Goal: Task Accomplishment & Management: Manage account settings

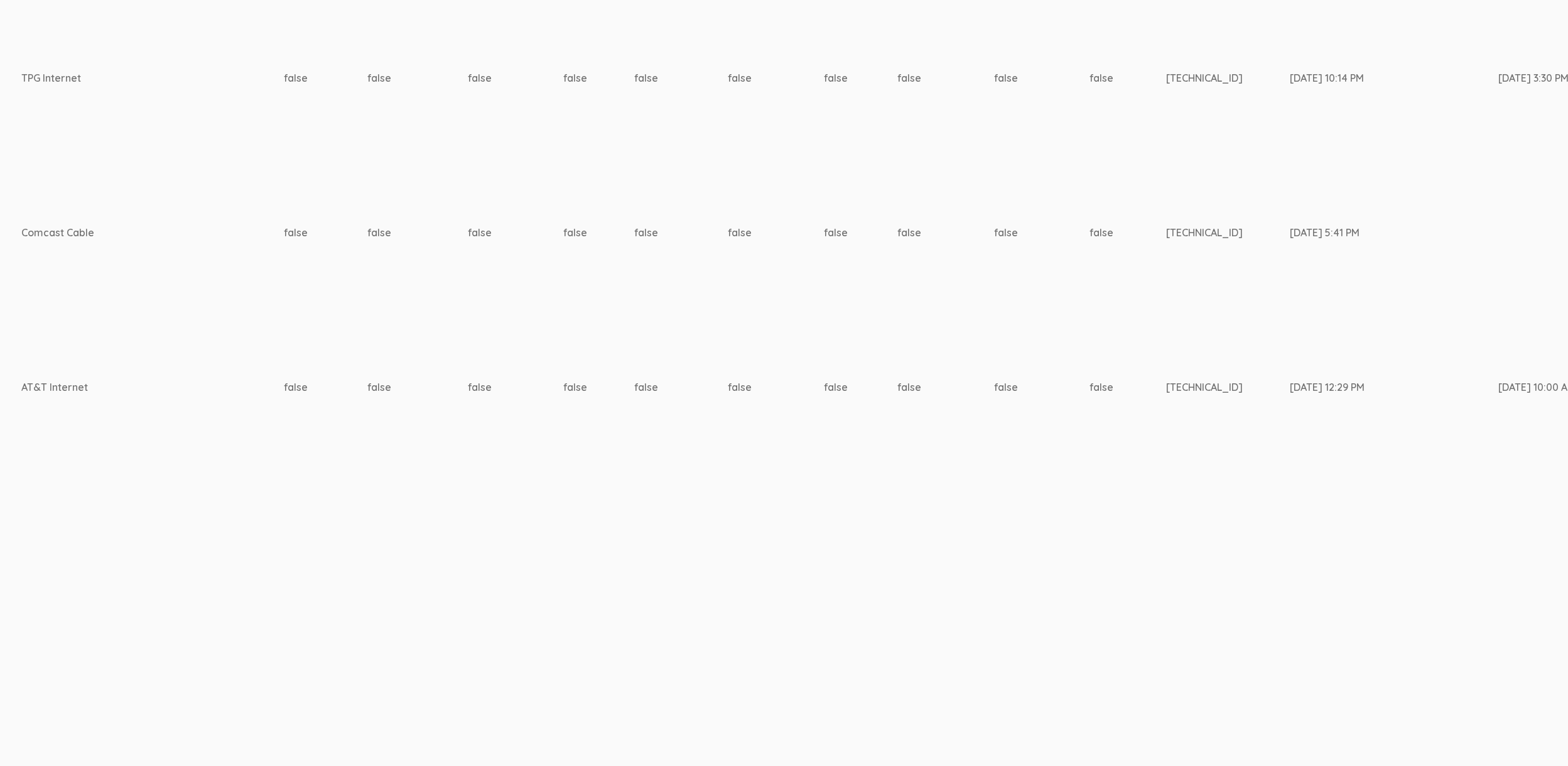
scroll to position [4081, 3951]
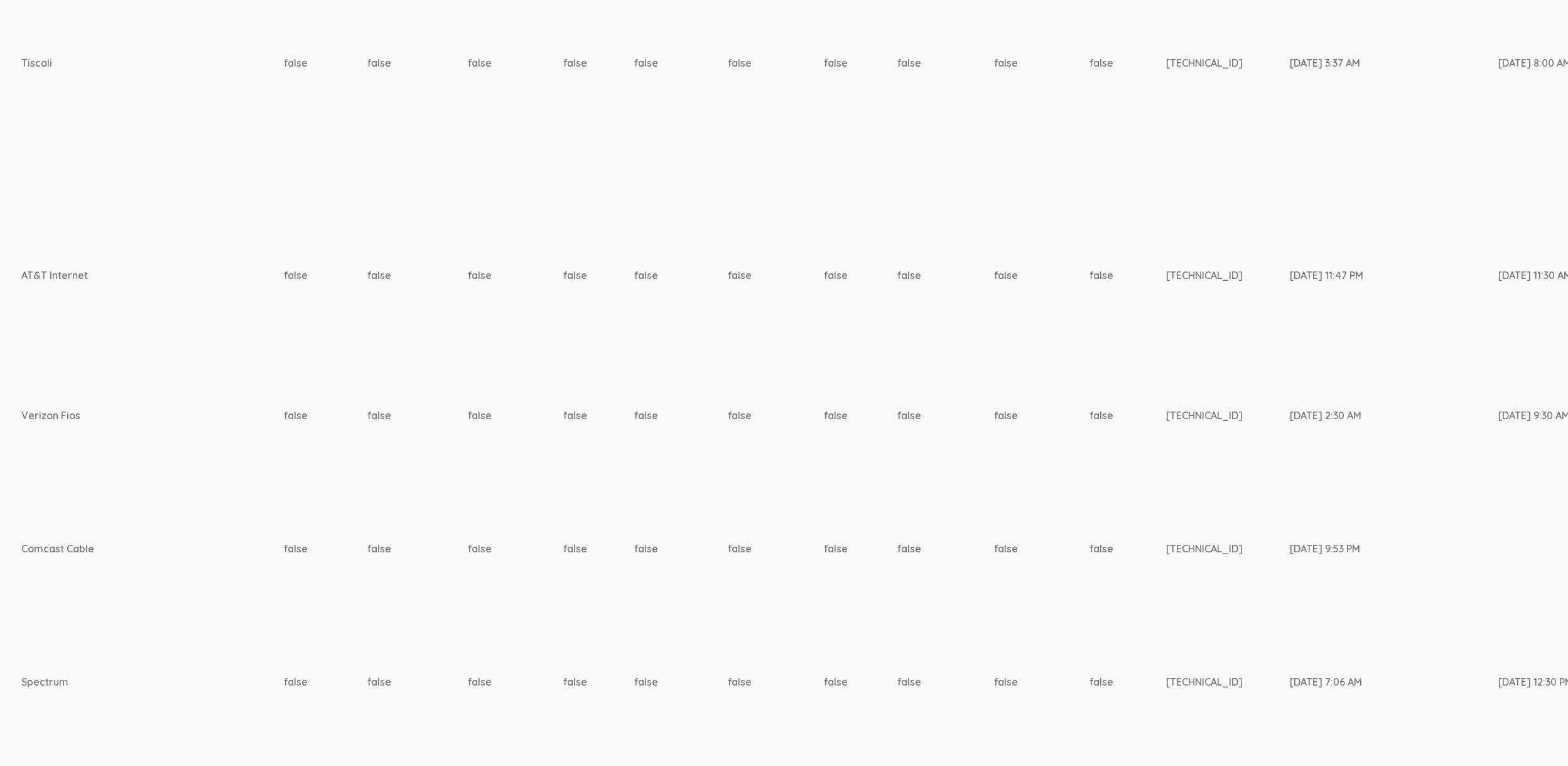
click at [897, 385] on td "false" at bounding box center [945, 416] width 97 height 133
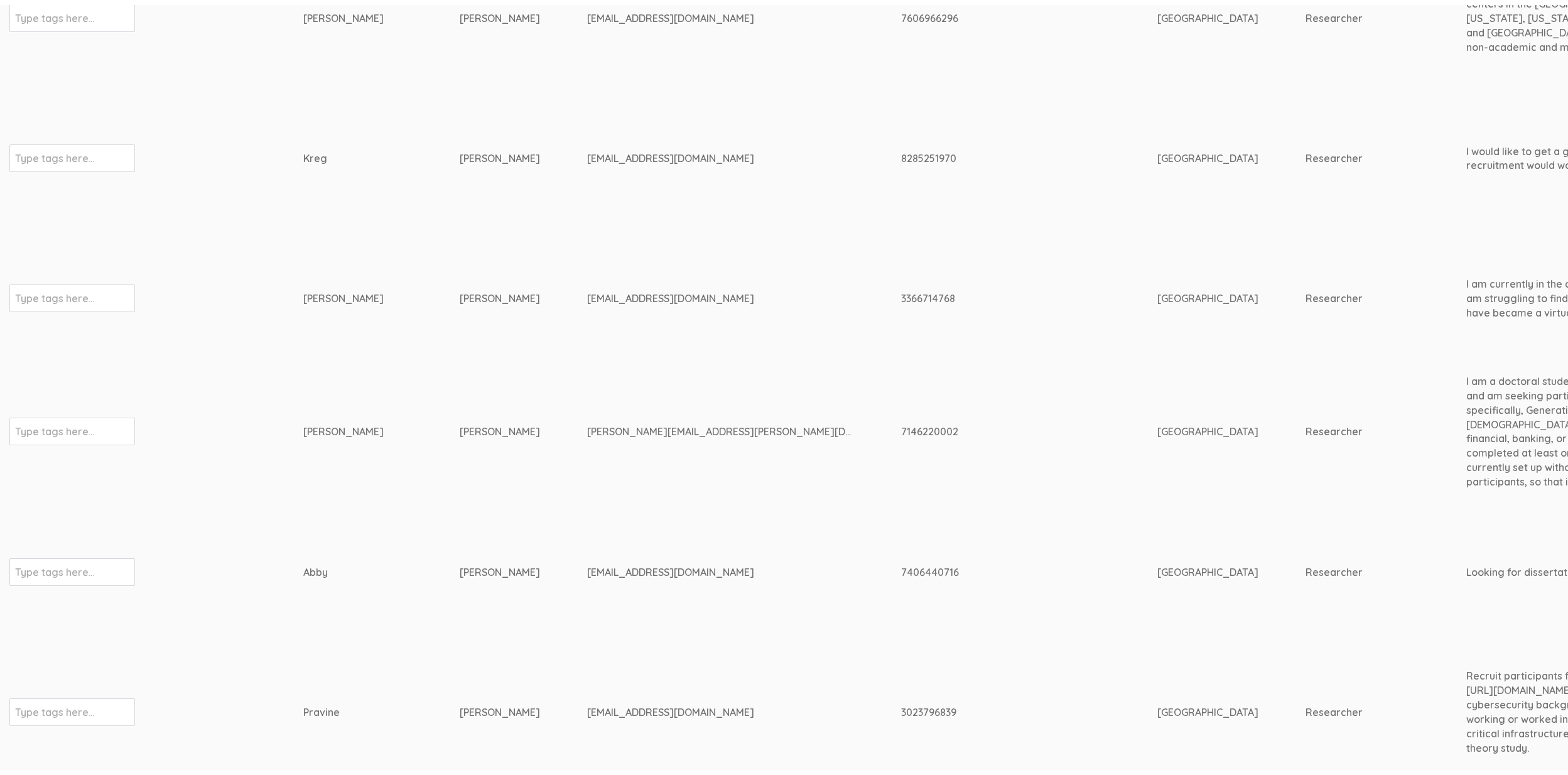
scroll to position [0, 0]
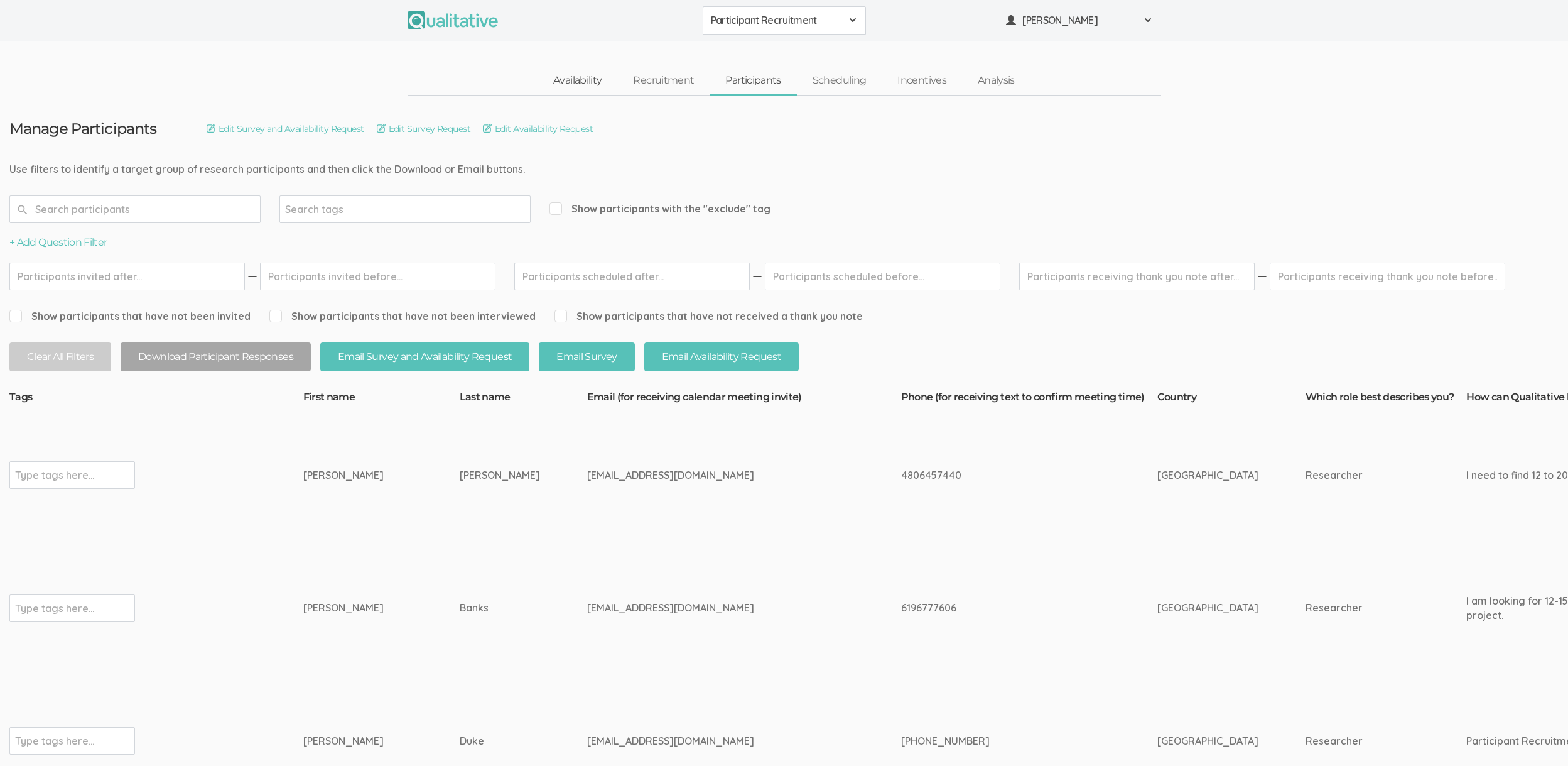
click at [565, 82] on link "Availability" at bounding box center [577, 81] width 80 height 27
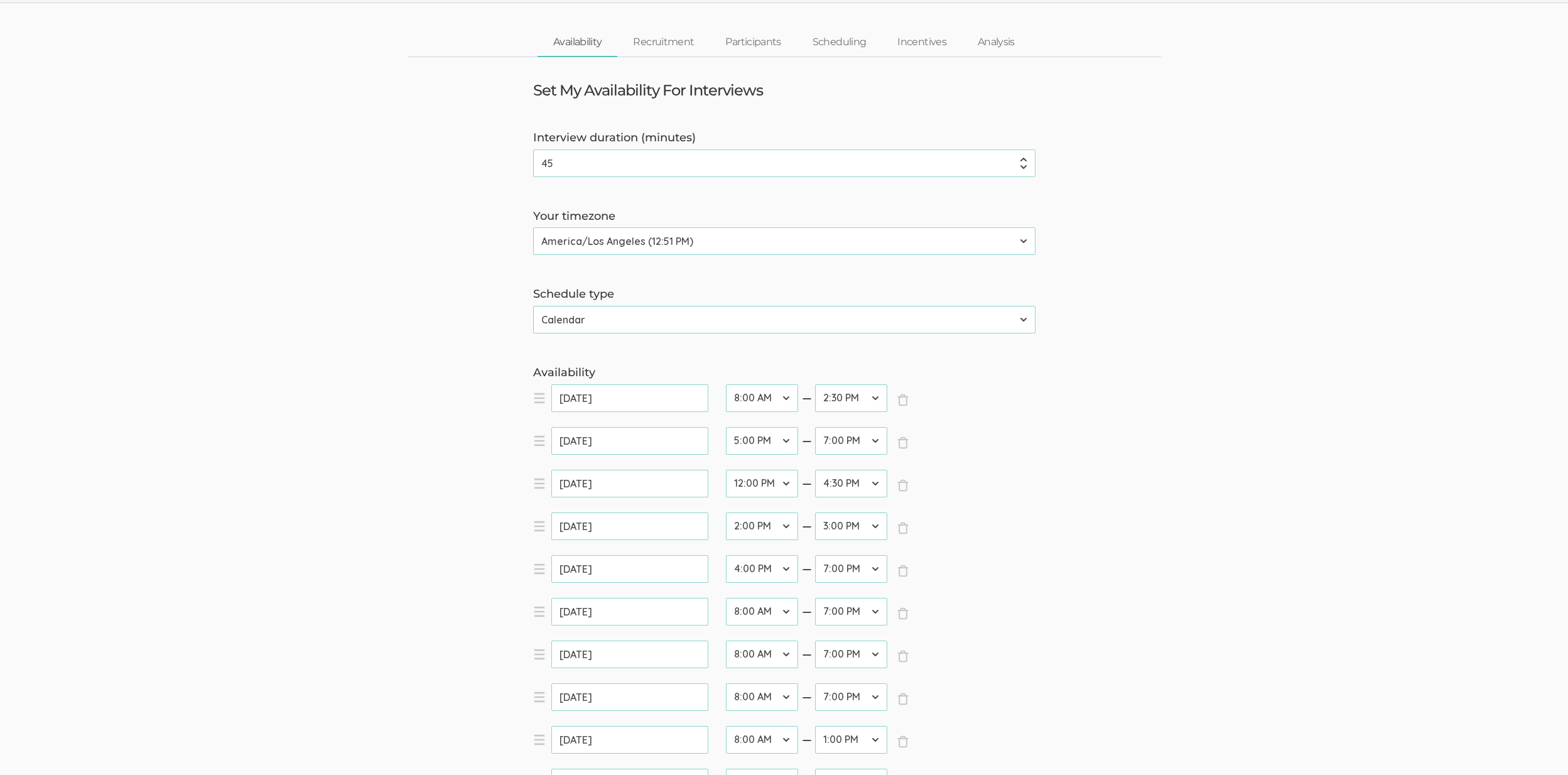
scroll to position [38, 0]
click at [740, 612] on select "12:00 AM 12:30 AM 1:00 AM 1:30 AM 2:00 AM 2:30 AM 3:00 AM 3:30 AM 4:00 AM 4:30 …" at bounding box center [762, 612] width 72 height 28
select select "21"
click at [726, 598] on select "12:00 AM 12:30 AM 1:00 AM 1:30 AM 2:00 AM 2:30 AM 3:00 AM 3:30 AM 4:00 AM 4:30 …" at bounding box center [762, 612] width 72 height 28
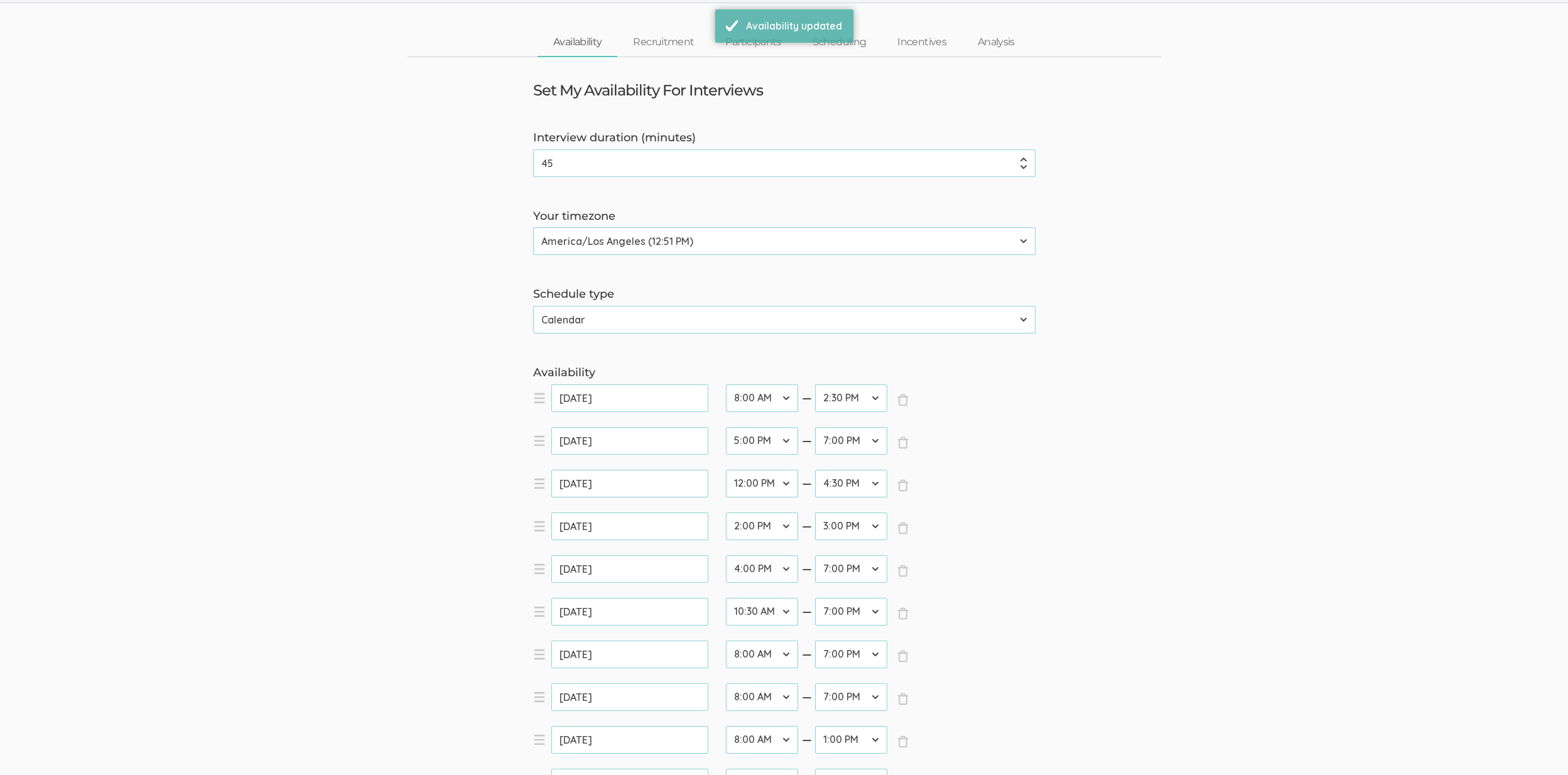
scroll to position [0, 0]
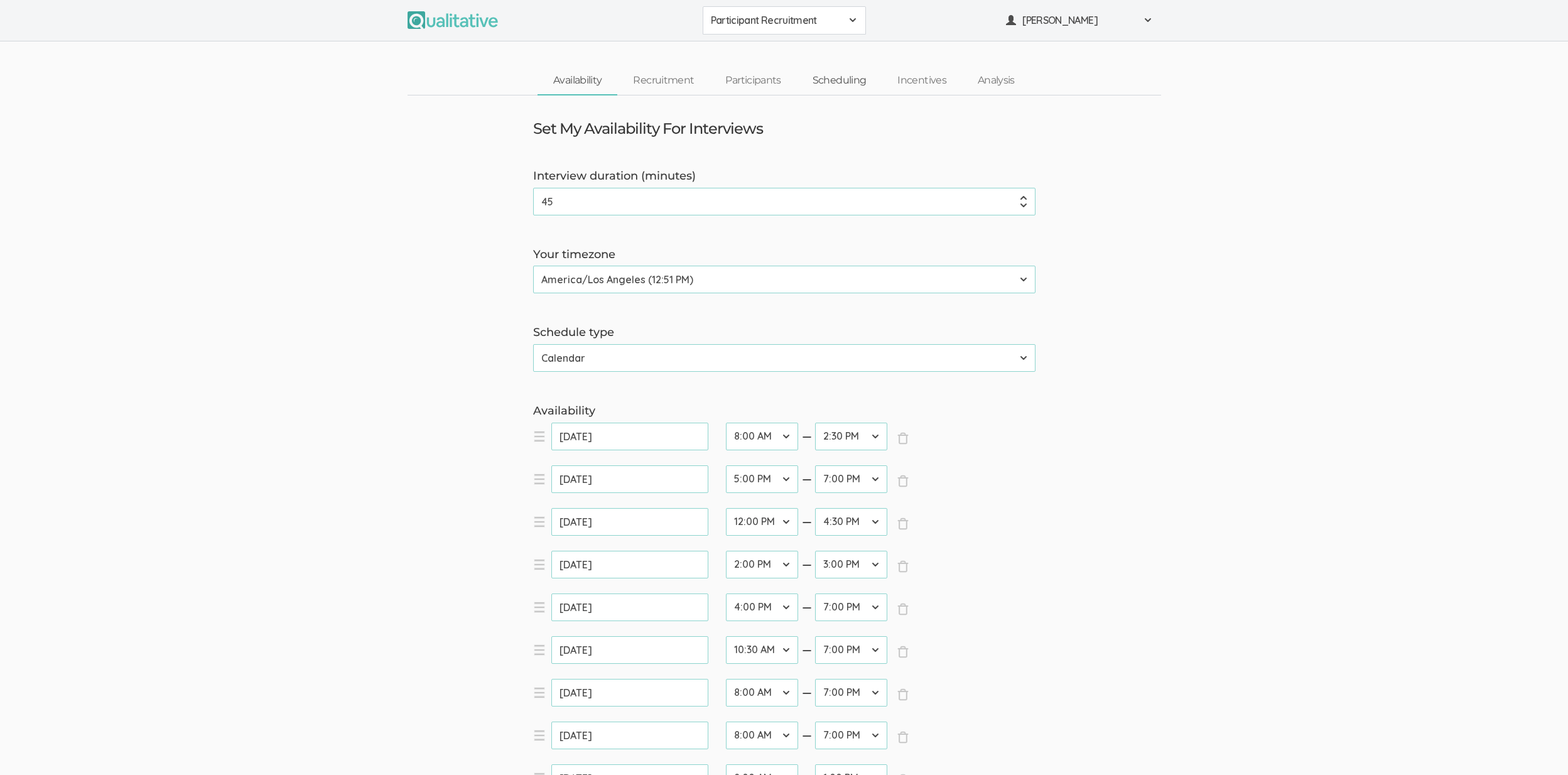
click at [831, 83] on link "Scheduling" at bounding box center [839, 81] width 85 height 27
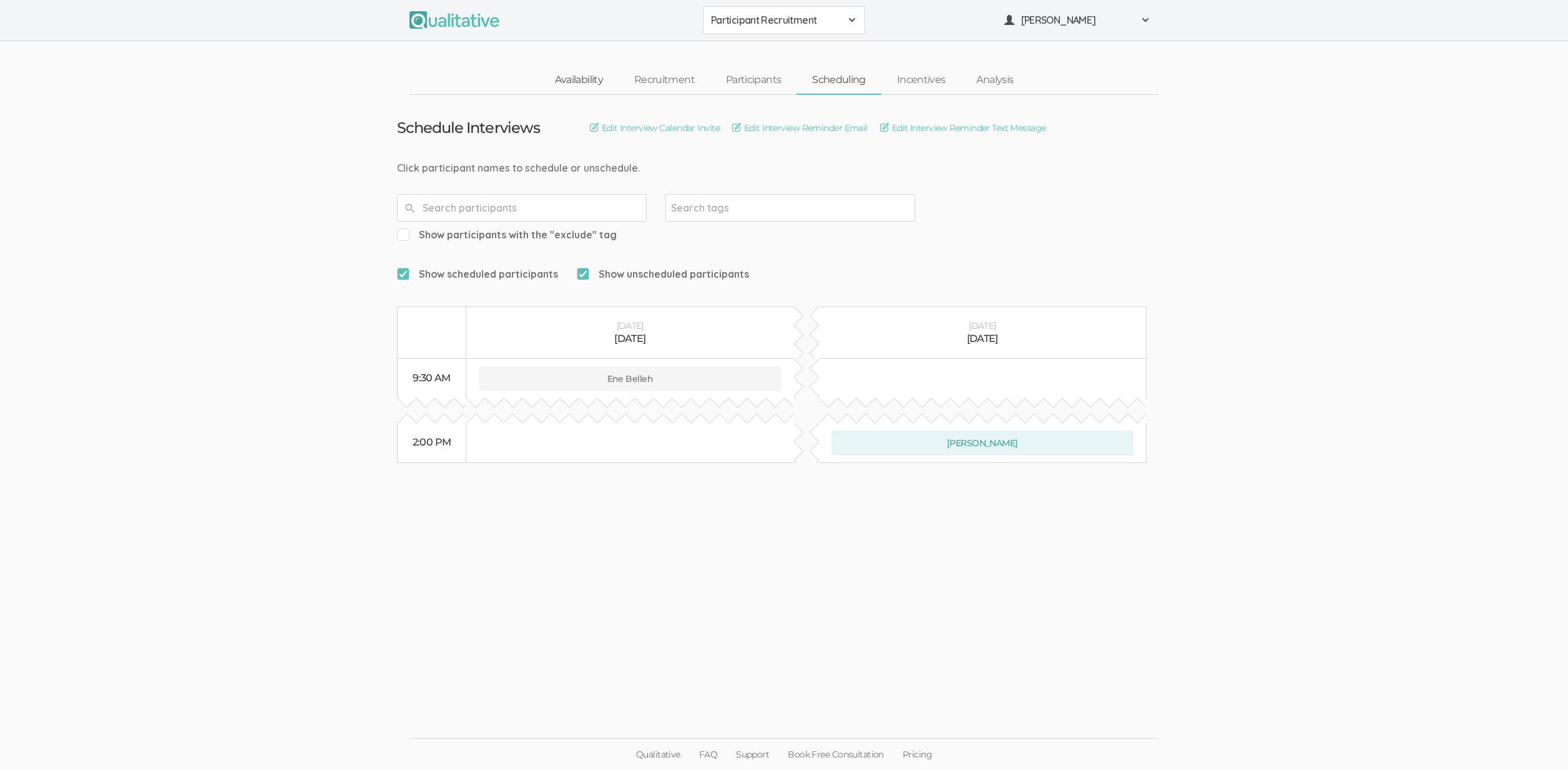
click at [592, 79] on link "Availability" at bounding box center [579, 80] width 79 height 27
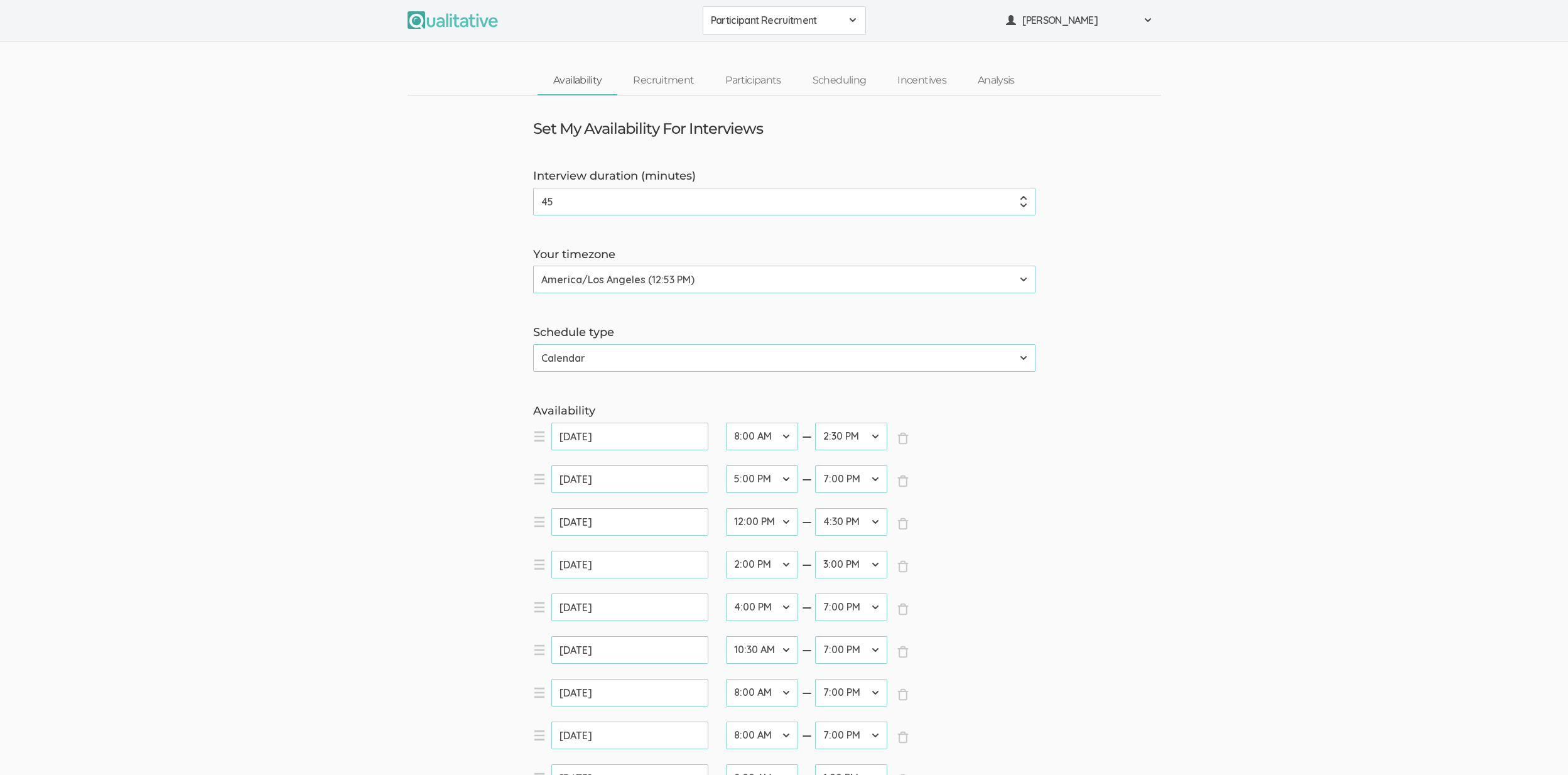
click at [775, 651] on select "12:00 AM 12:30 AM 1:00 AM 1:30 AM 2:00 AM 2:30 AM 3:00 AM 3:30 AM 4:00 AM 4:30 …" at bounding box center [762, 650] width 72 height 28
select select "23"
click at [726, 636] on select "12:00 AM 12:30 AM 1:00 AM 1:30 AM 2:00 AM 2:30 AM 3:00 AM 3:30 AM 4:00 AM 4:30 …" at bounding box center [762, 650] width 72 height 28
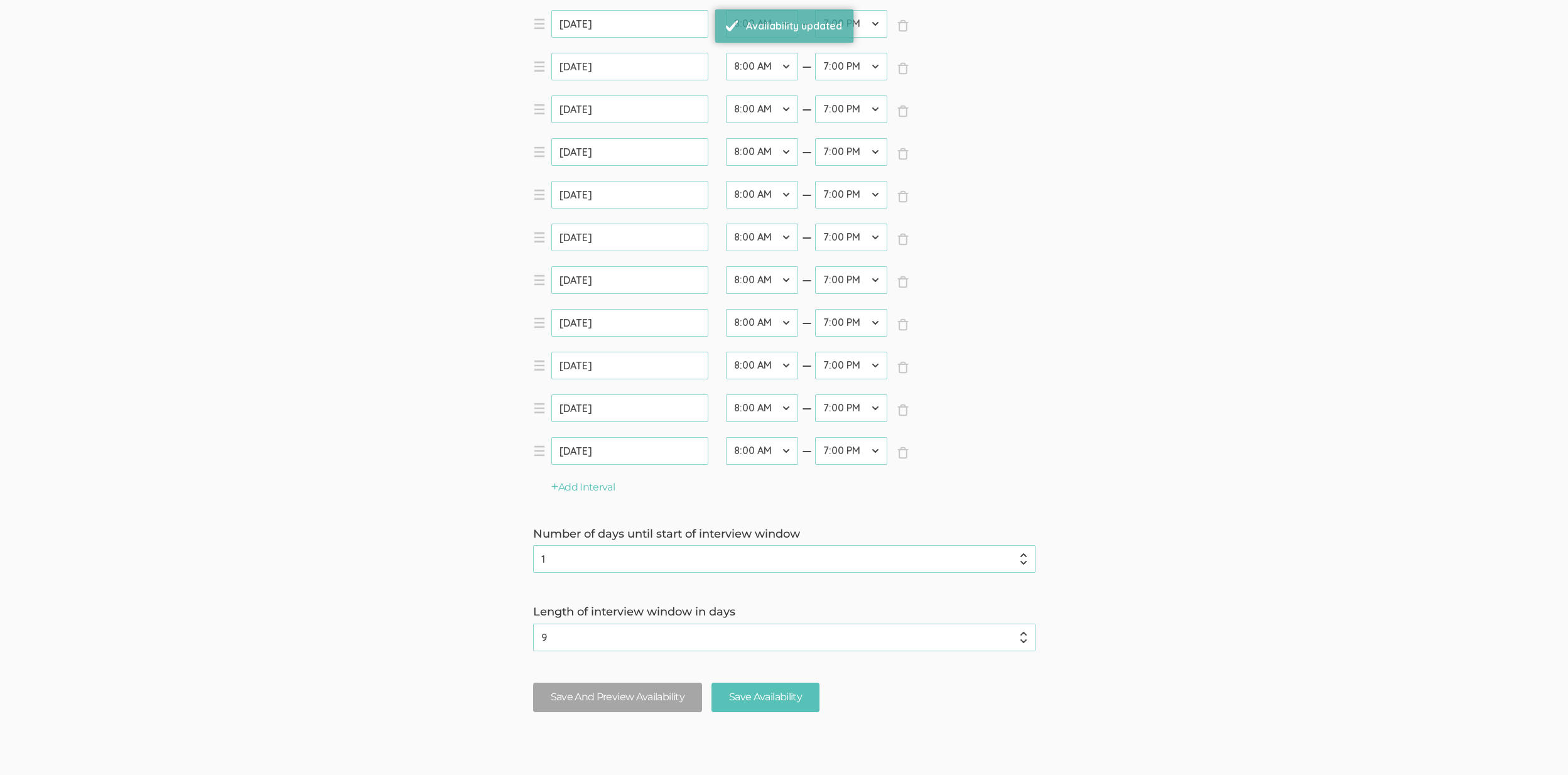
scroll to position [844, 0]
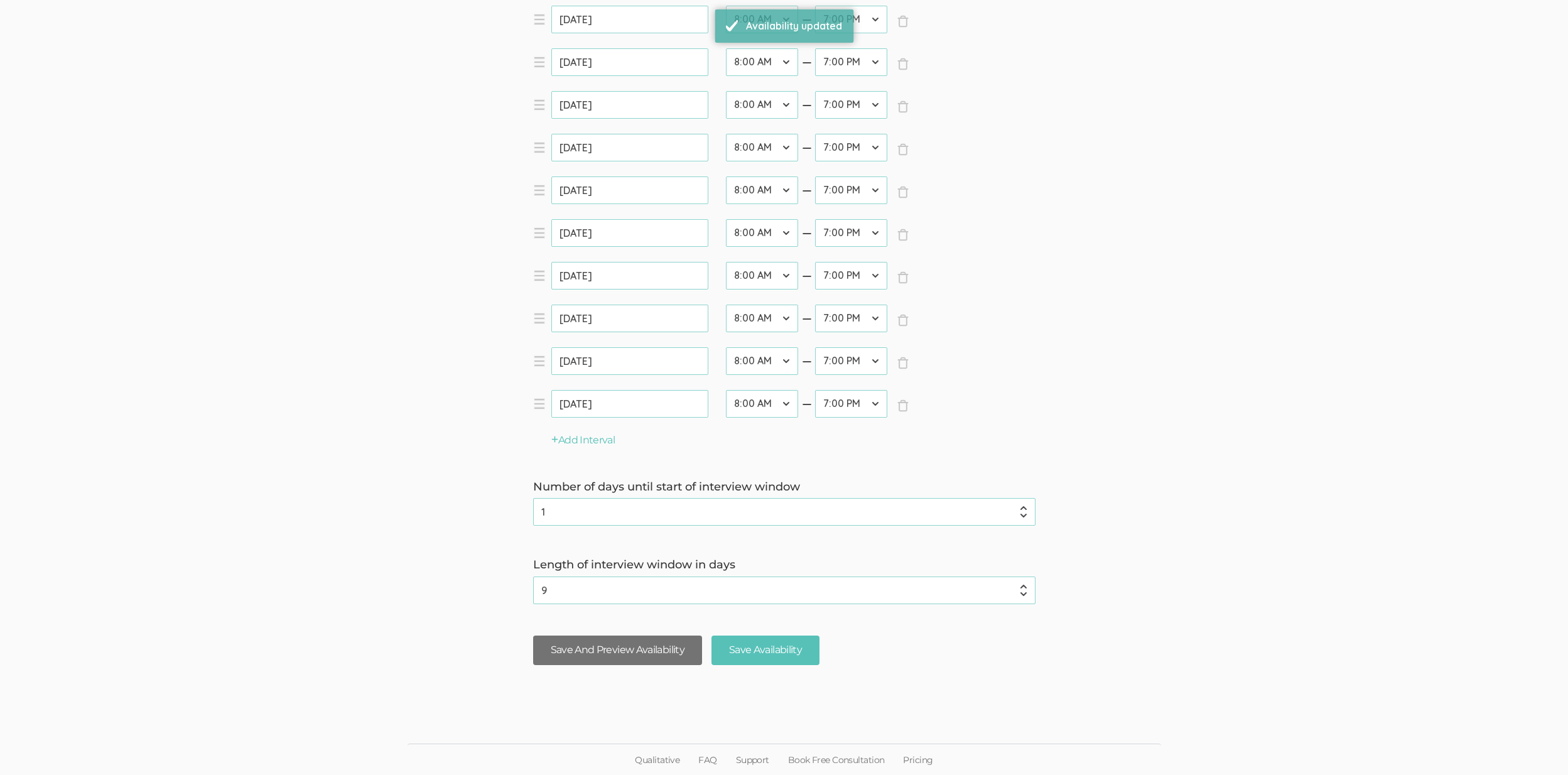
click at [595, 651] on button "Save And Preview Availability" at bounding box center [617, 651] width 169 height 30
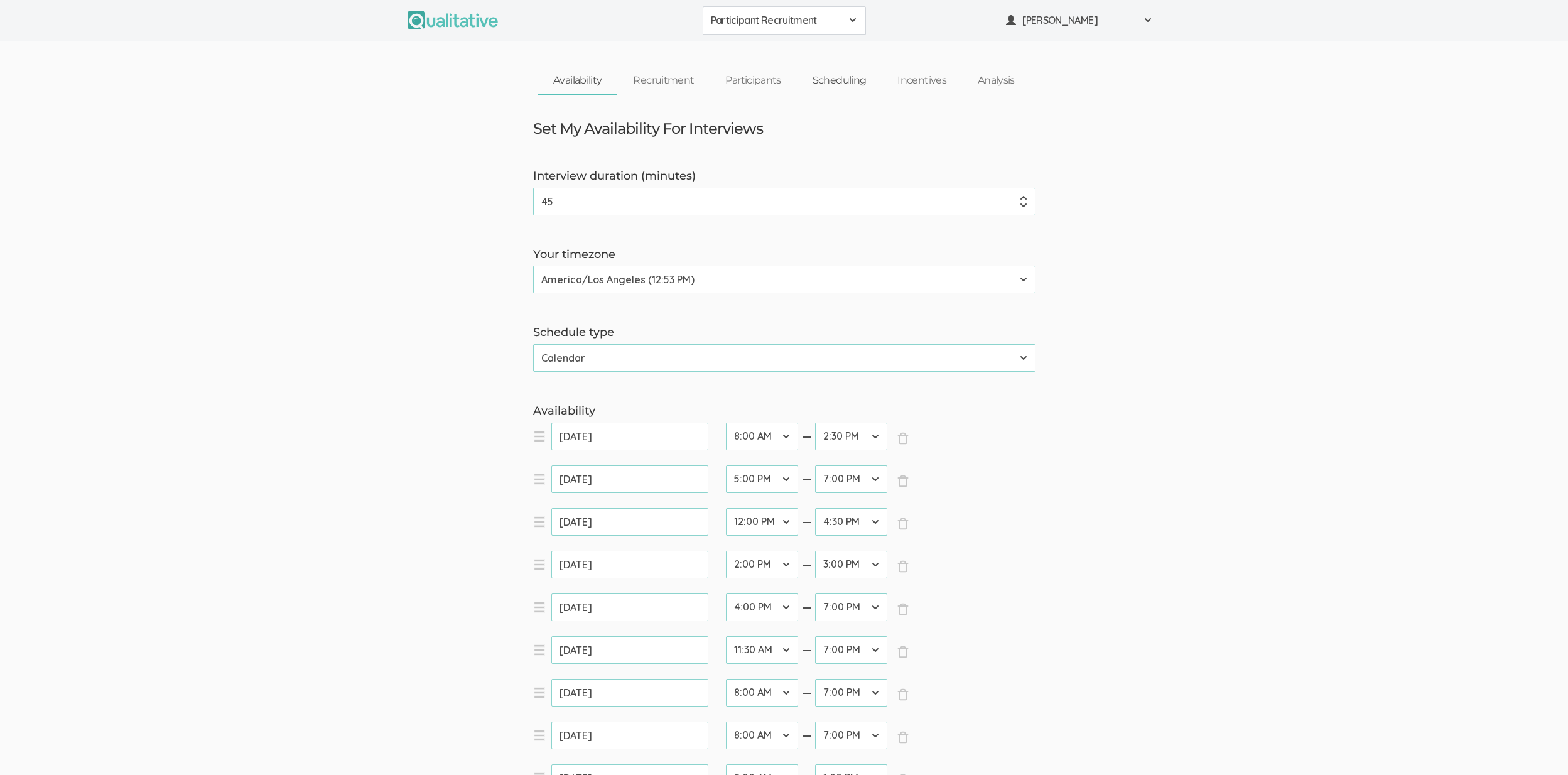
click at [815, 72] on link "Scheduling" at bounding box center [839, 81] width 85 height 27
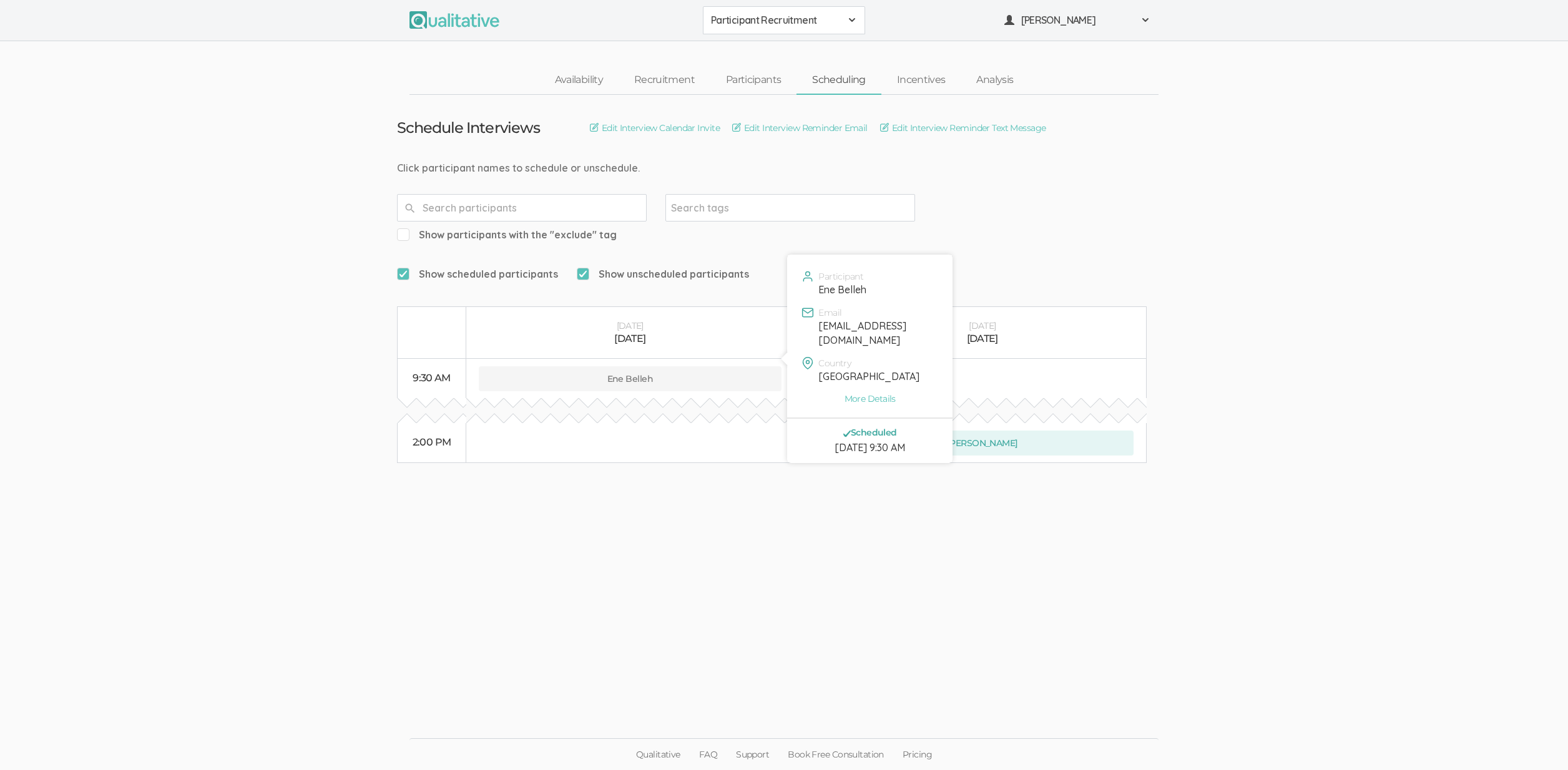
click at [853, 330] on div "eneb1212@yahoo.com" at bounding box center [878, 333] width 118 height 29
copy div "eneb1212@yahoo.com"
click at [117, 258] on ui-view "Schedule Interviews Edit Interview Calendar Invite Edit Interview Reminder Emai…" at bounding box center [784, 385] width 1568 height 581
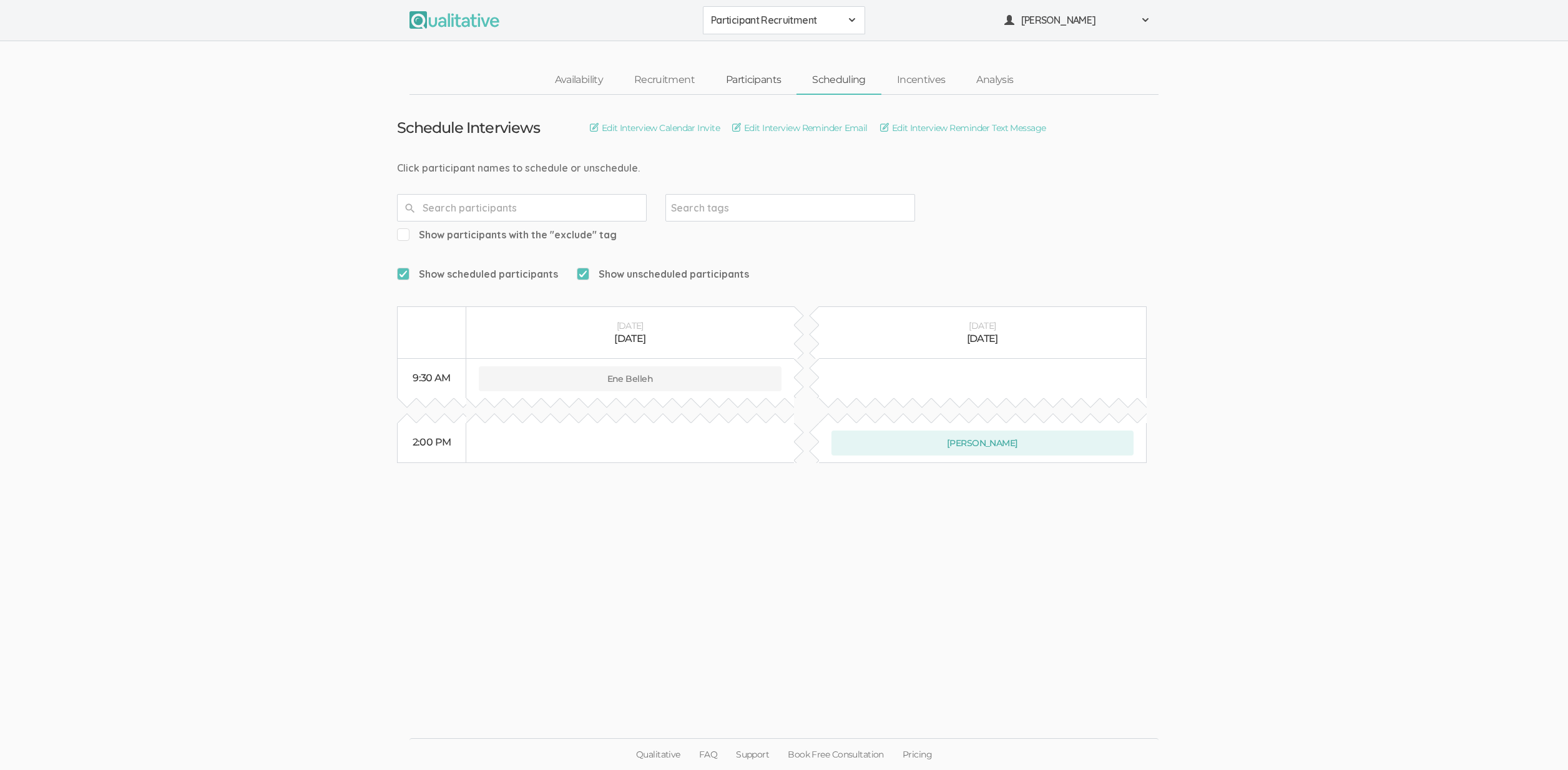
click at [737, 71] on link "Participants" at bounding box center [753, 80] width 86 height 27
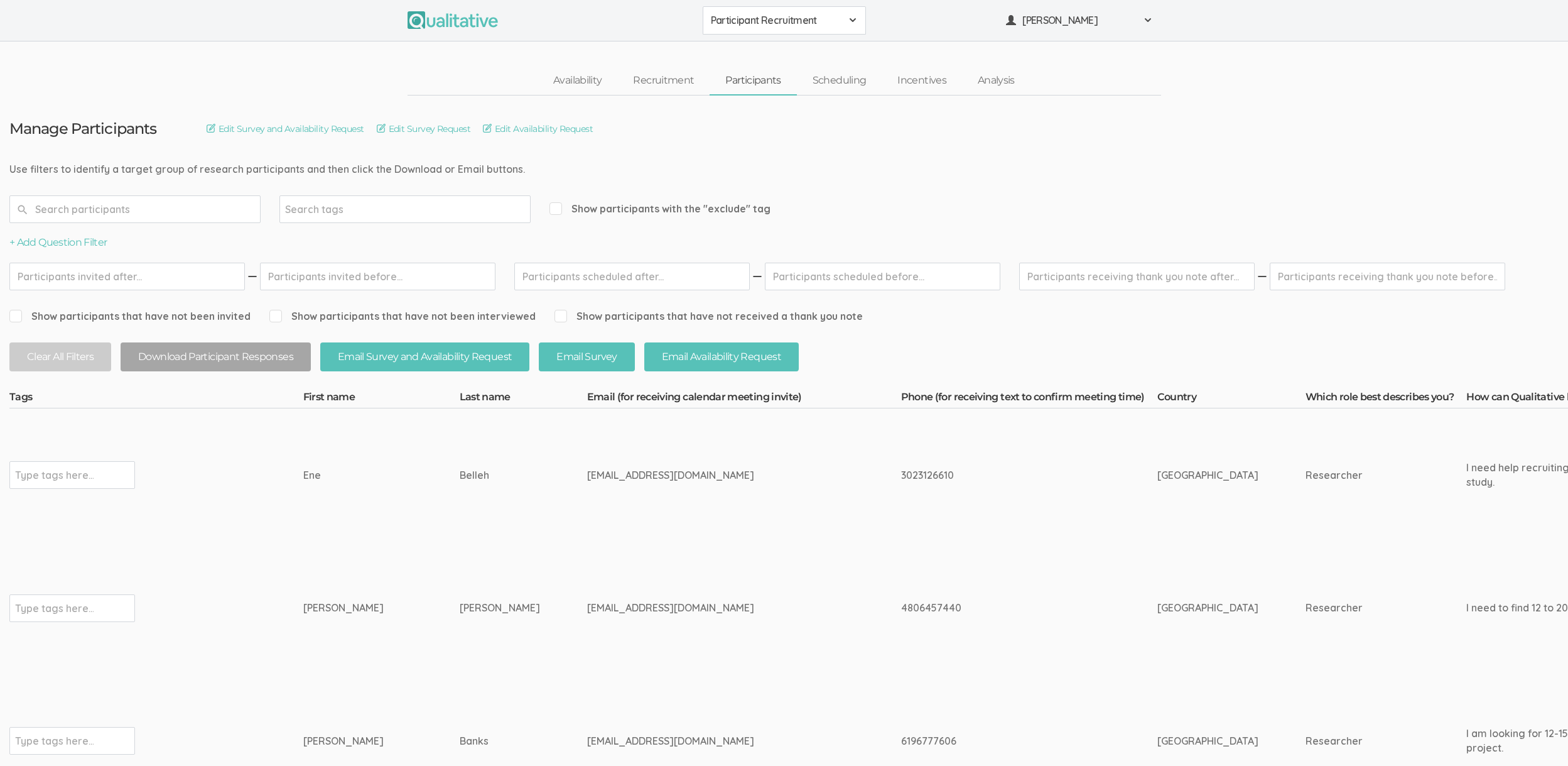
drag, startPoint x: 472, startPoint y: 471, endPoint x: 251, endPoint y: 480, distance: 221.2
copy tr "Type tags here... Ene Belleh"
click at [901, 476] on div "3023126610" at bounding box center [1005, 475] width 209 height 14
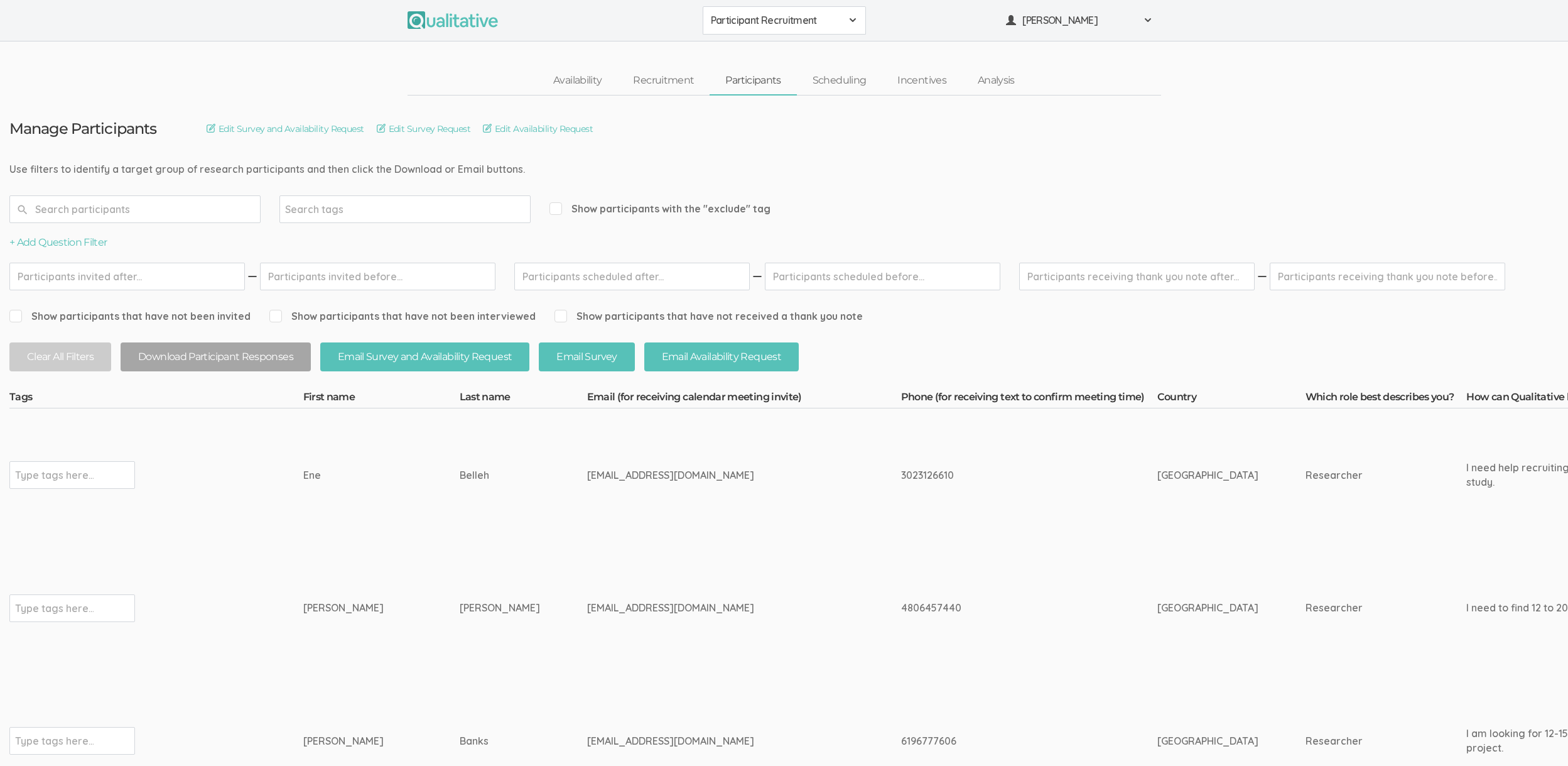
copy div "3023126610"
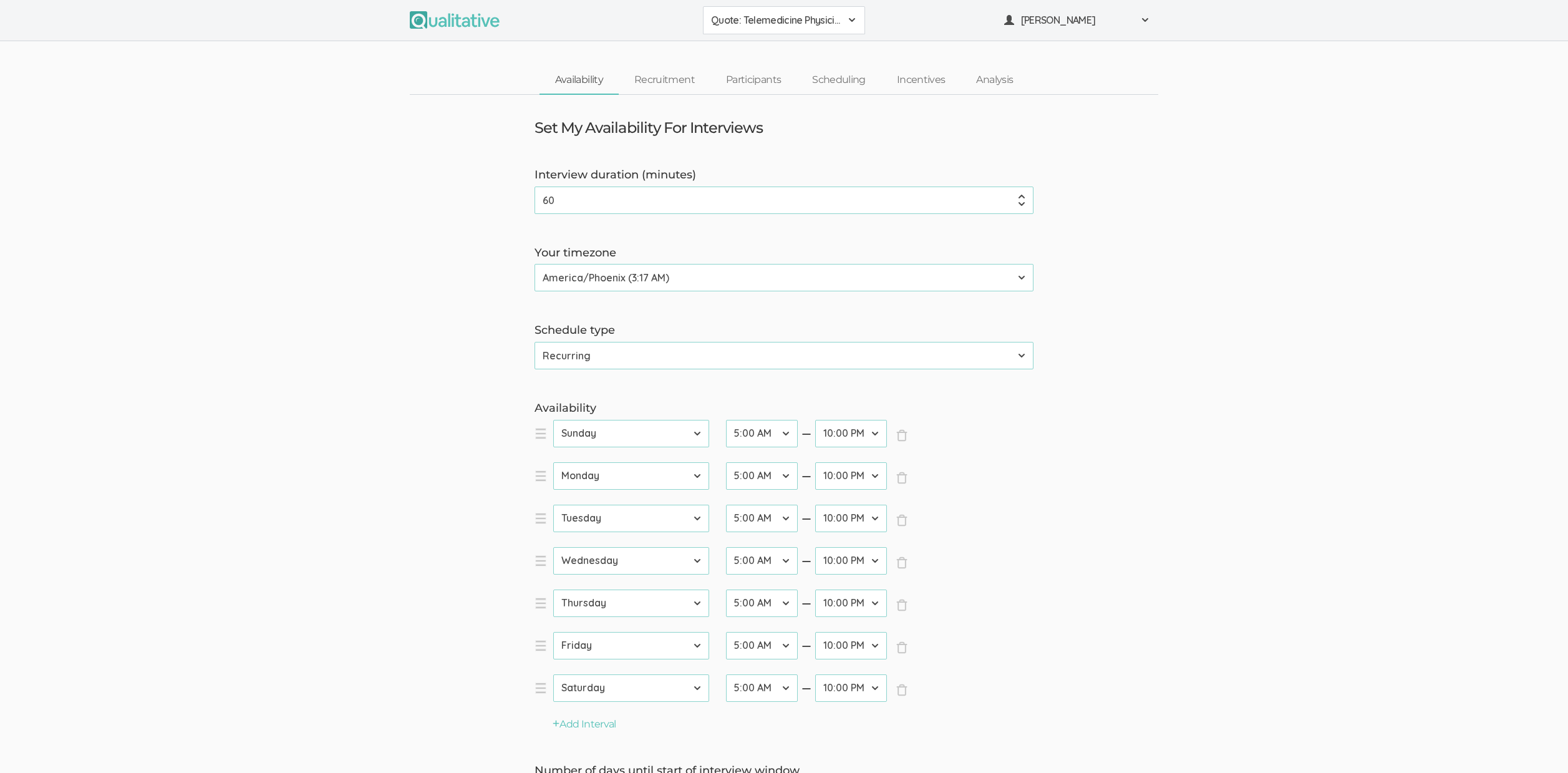
click at [283, 133] on ui-view "Set My Availability For Interviews Interview duration (minutes) 60 (success) Yo…" at bounding box center [784, 529] width 1568 height 869
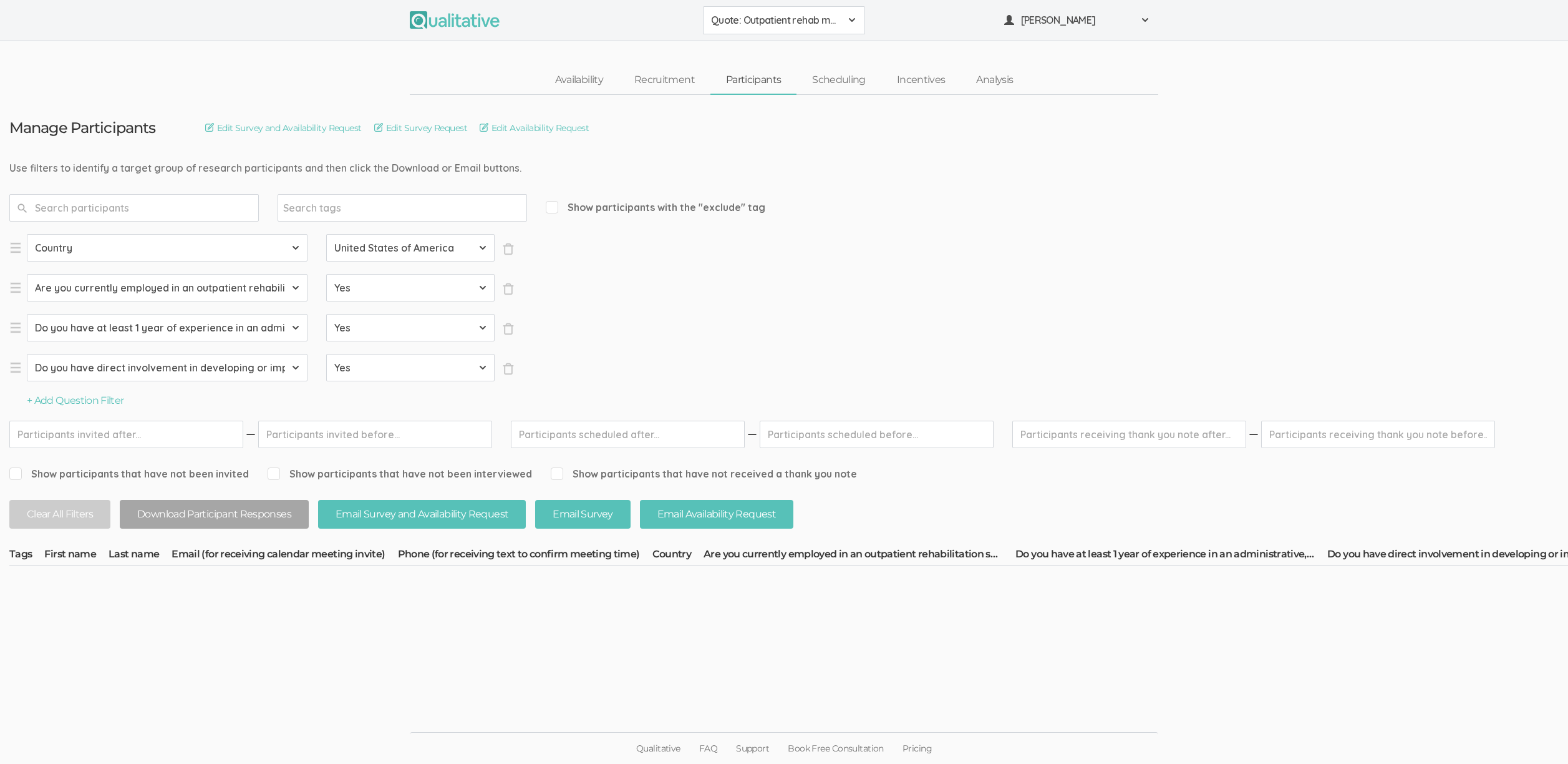
select select "SFQ Do you have at least 1 year of experience in an administrative, leadership,…"
select select "Yes"
select select "SFQ Do you have direct involvement in developing or implementing strategies to …"
select select "Yes"
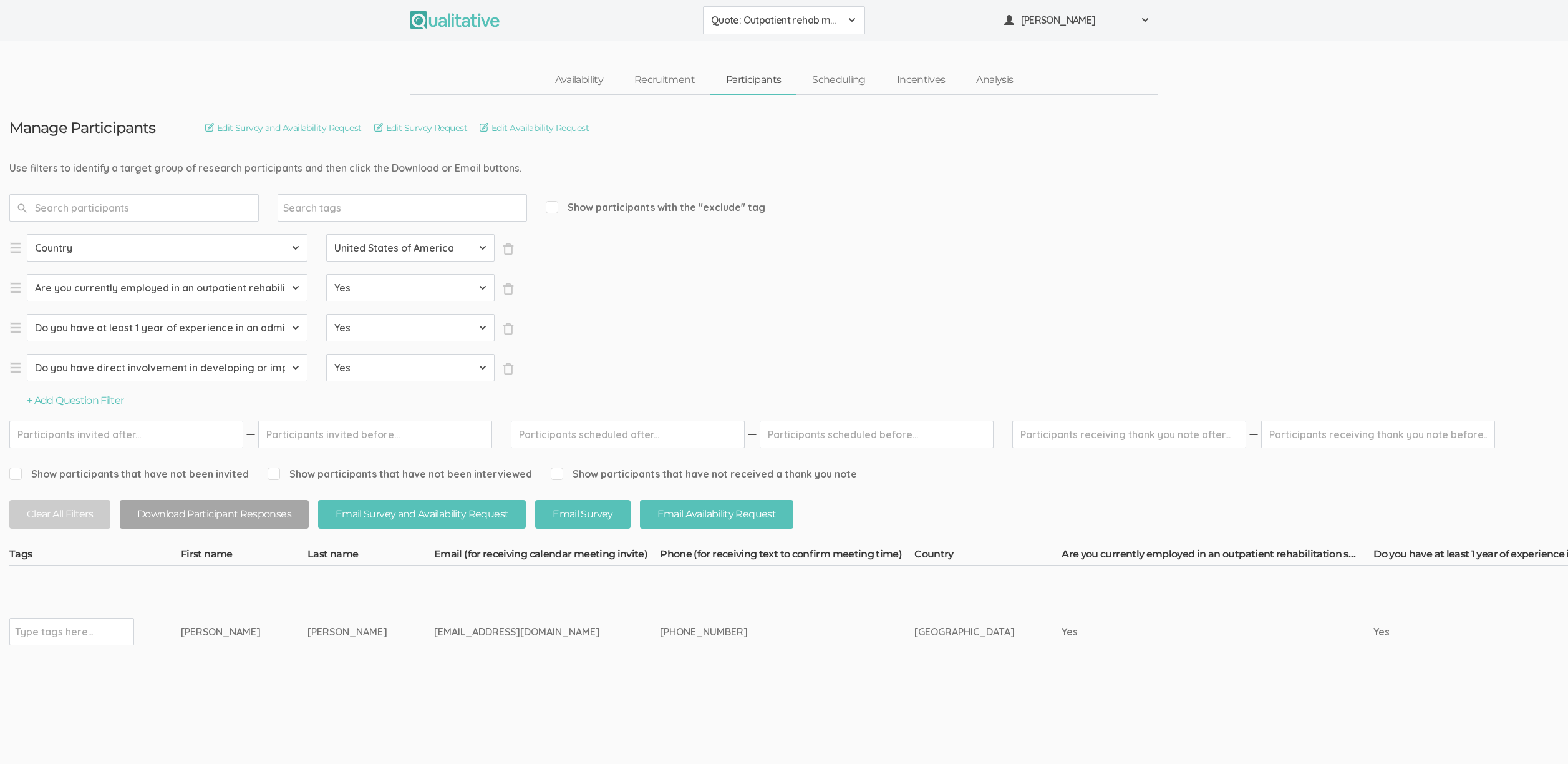
drag, startPoint x: 295, startPoint y: 626, endPoint x: 177, endPoint y: 629, distance: 118.0
copy tr "Type tags here... [PERSON_NAME]"
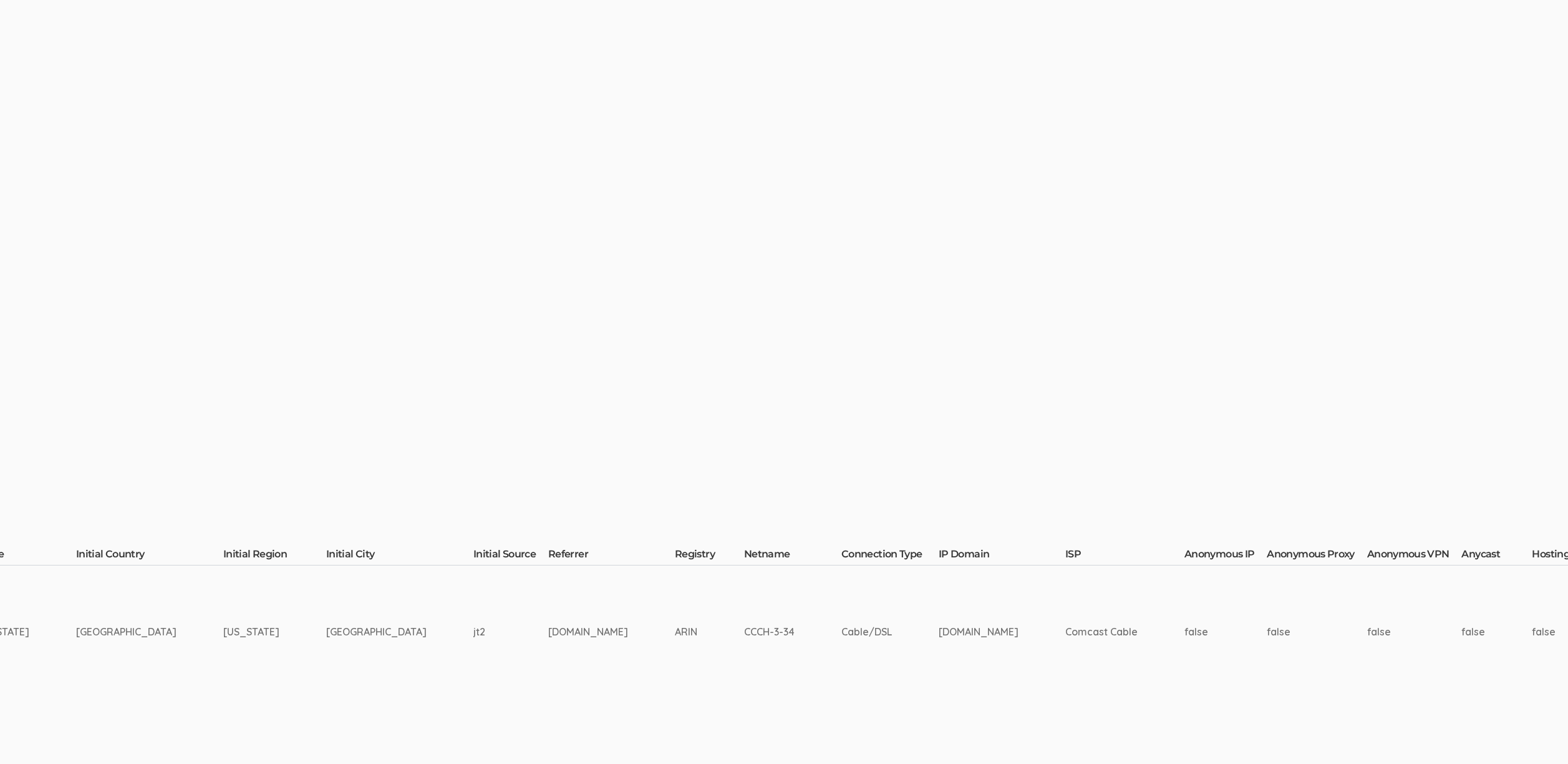
scroll to position [0, 3743]
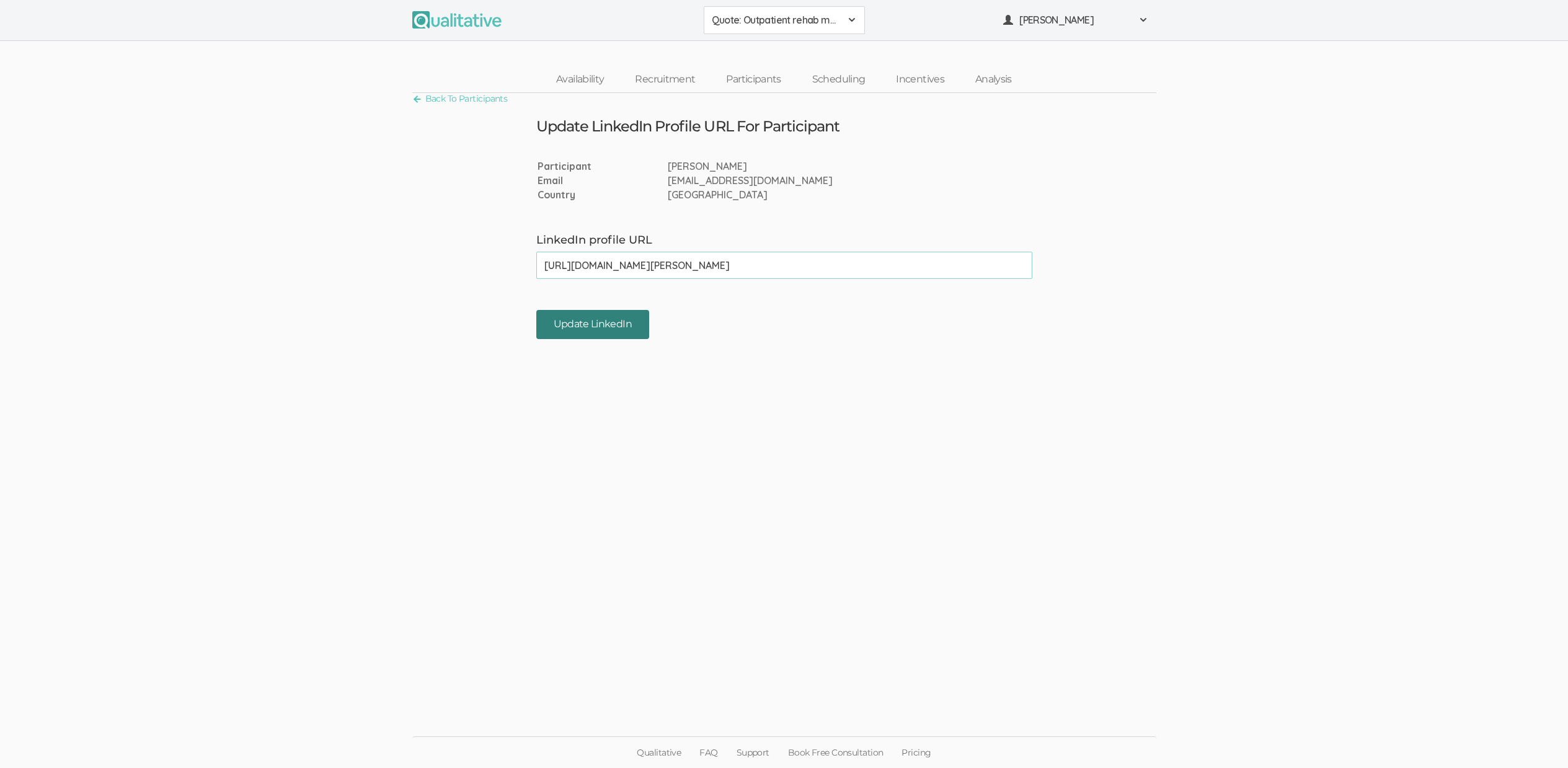
type input "[URL][DOMAIN_NAME][PERSON_NAME]"
click at [598, 325] on input "Update LinkedIn" at bounding box center [593, 325] width 113 height 29
click at [682, 542] on ui-view "Back To Participants Update LinkedIn Profile URL For Participant Participant [P…" at bounding box center [784, 383] width 1568 height 581
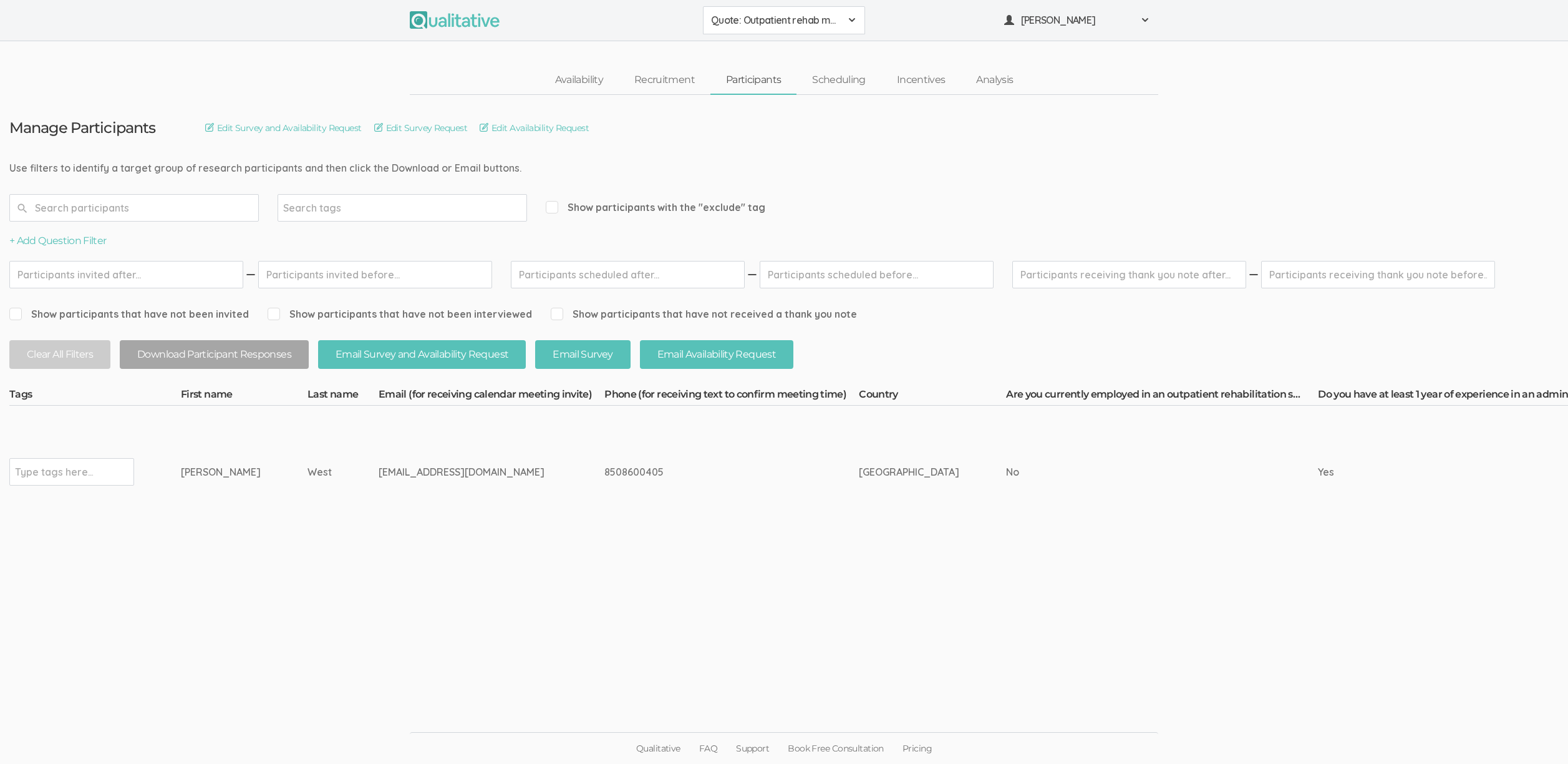
click at [669, 588] on ui-view "Manage Participants Edit Survey and Availability Request Edit Survey Request Ed…" at bounding box center [784, 382] width 1568 height 575
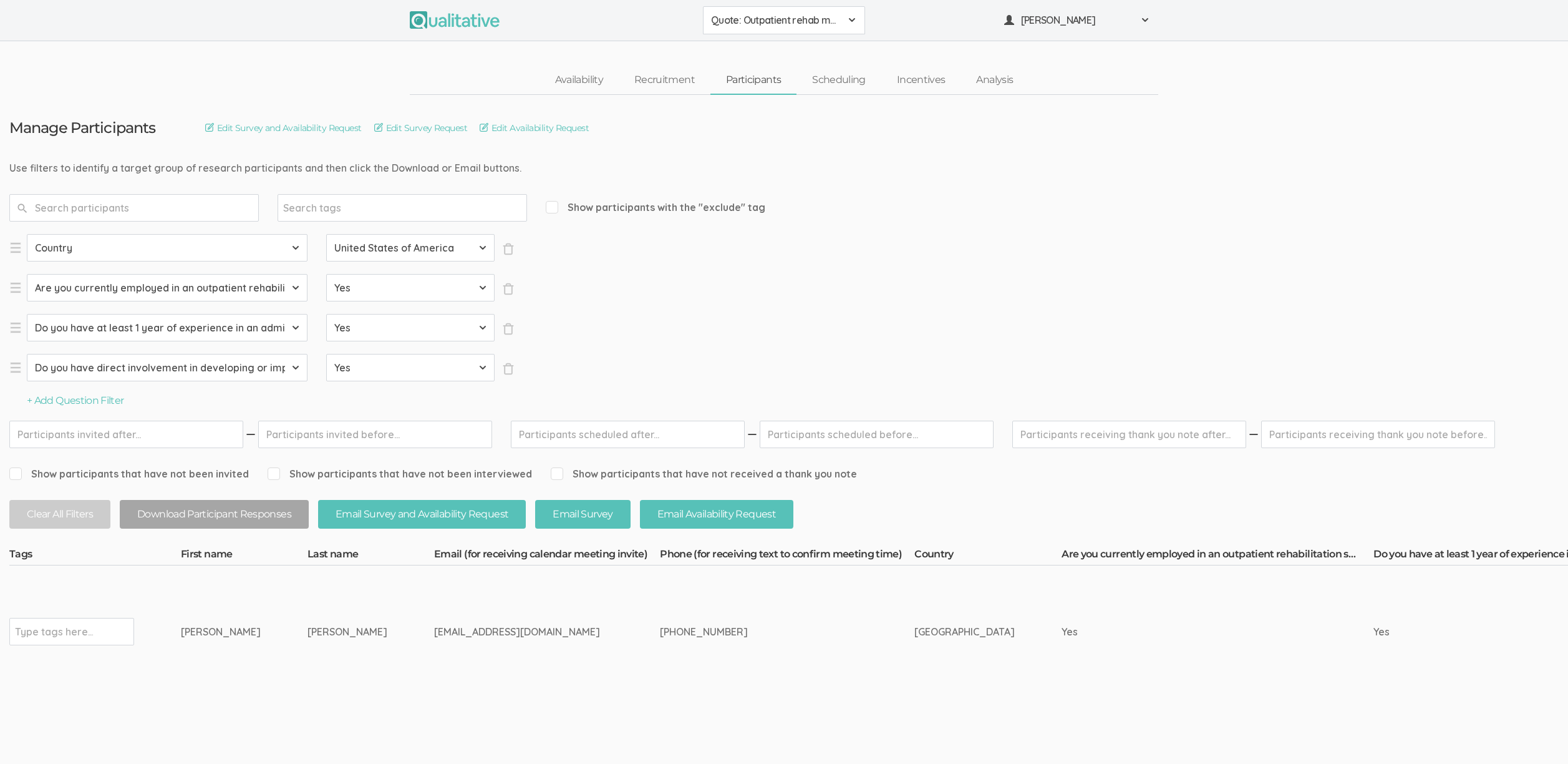
click at [660, 692] on td "[PHONE_NUMBER]" at bounding box center [788, 631] width 255 height 133
click at [95, 636] on div "Type tags here..." at bounding box center [72, 631] width 125 height 28
type input "exclude"
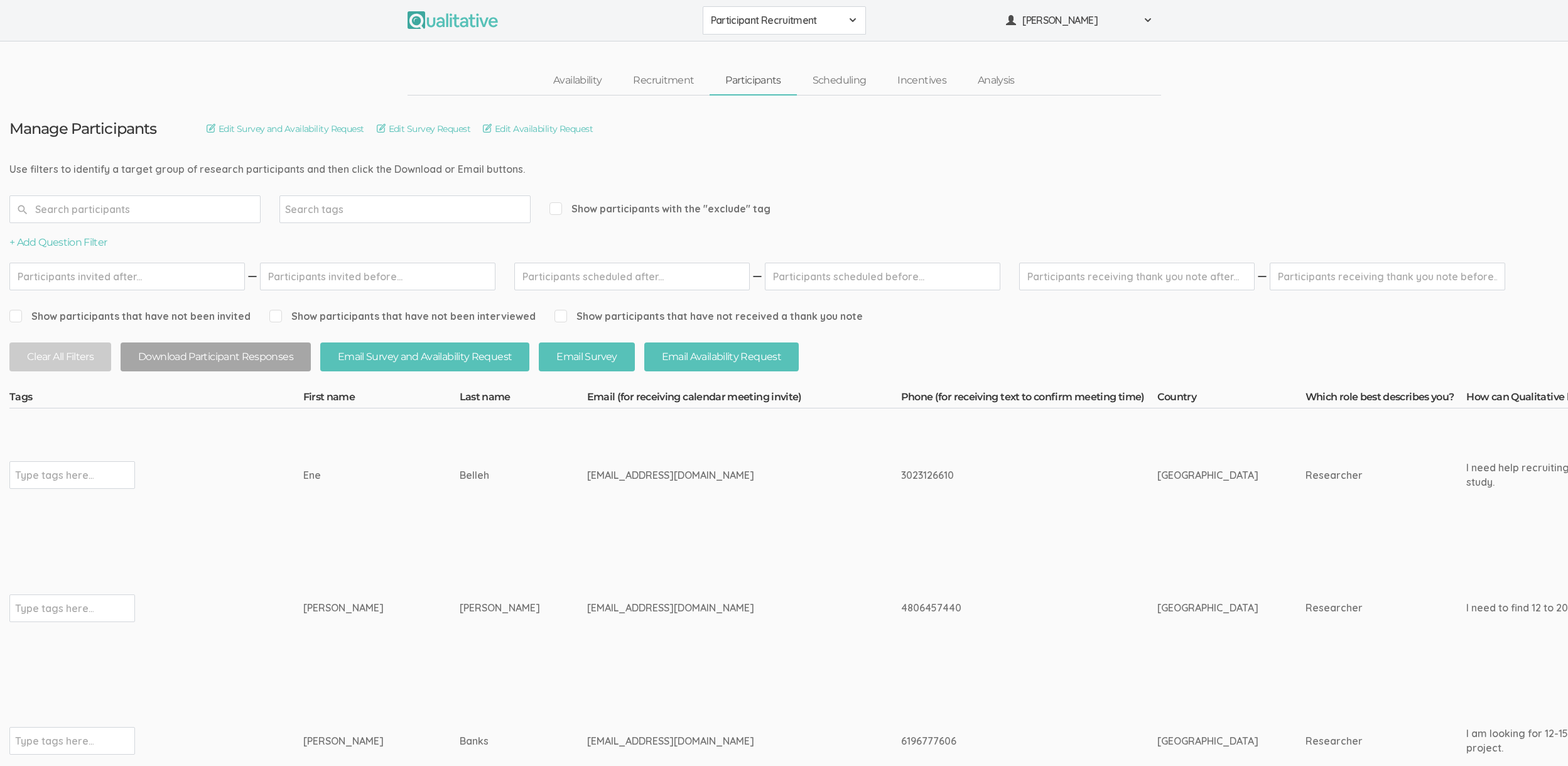
click at [512, 561] on td "Geist" at bounding box center [523, 609] width 128 height 133
click at [308, 583] on td "Glenna" at bounding box center [381, 609] width 156 height 133
click at [264, 624] on td "Type tags here..." at bounding box center [157, 609] width 294 height 133
click at [901, 741] on div "6196777606" at bounding box center [1005, 741] width 209 height 14
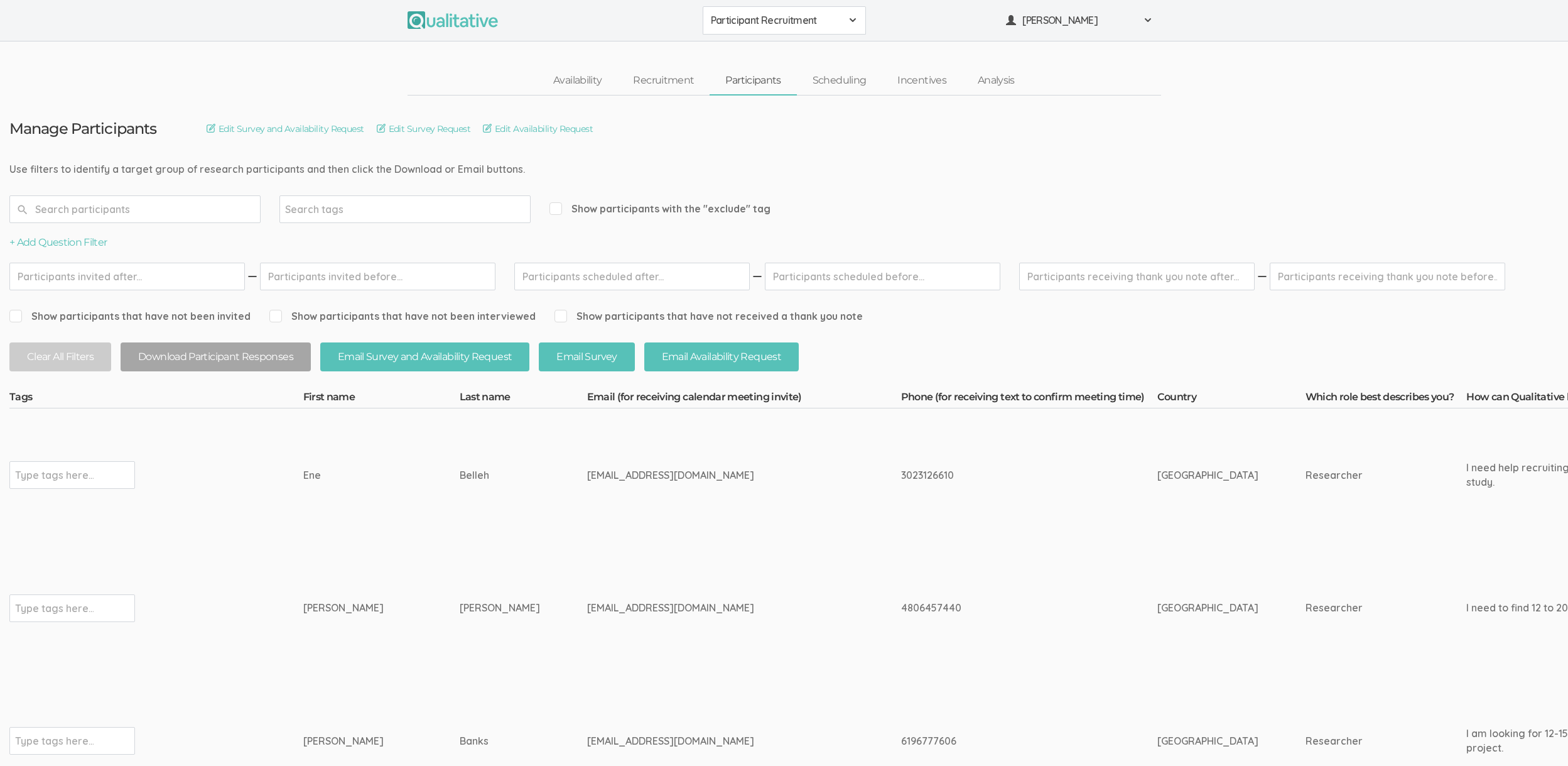
copy div "6196777606"
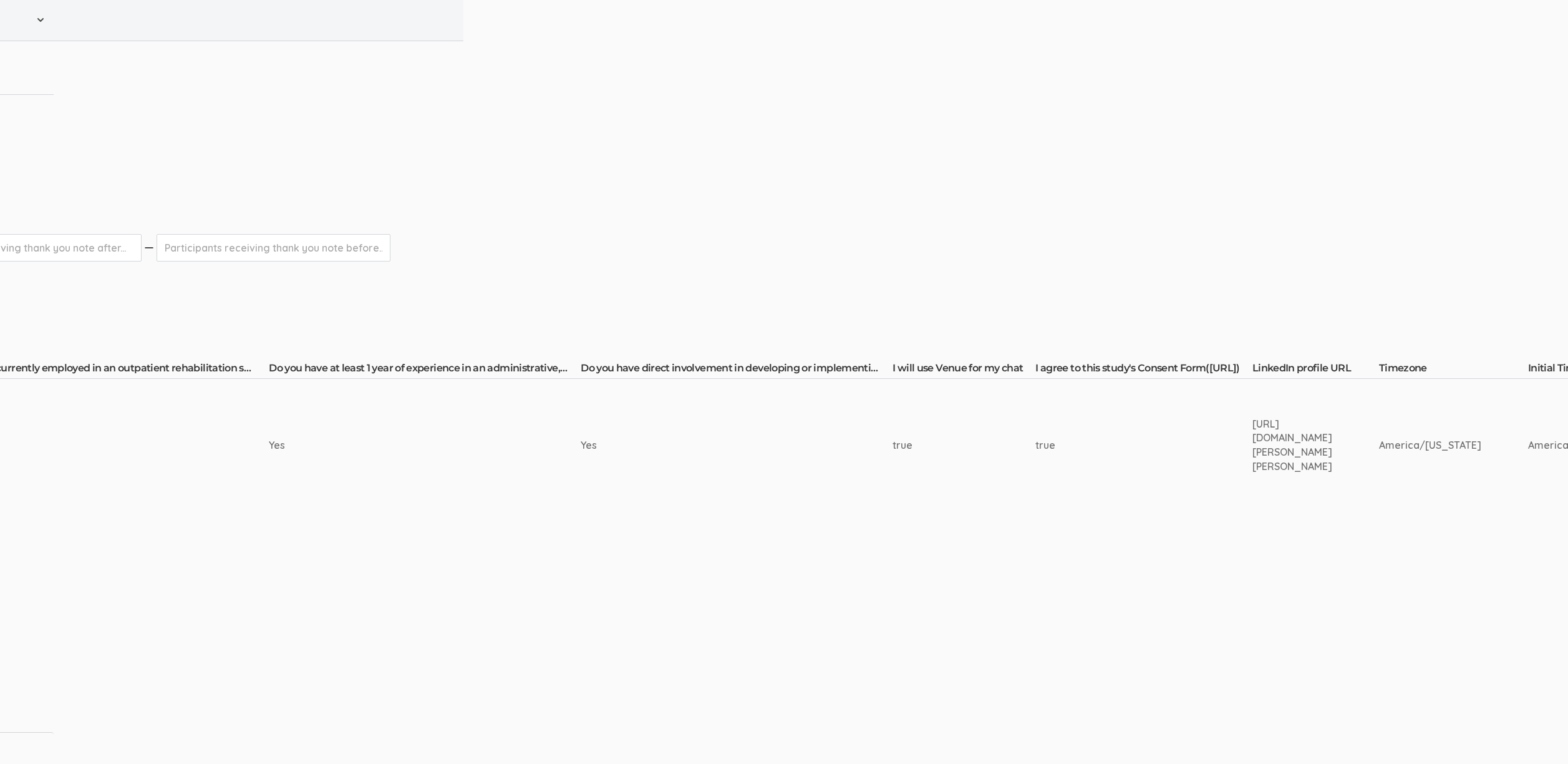
scroll to position [10, 1153]
click at [1284, 427] on div "[URL][DOMAIN_NAME][PERSON_NAME][PERSON_NAME]" at bounding box center [1244, 445] width 80 height 57
click at [1222, 425] on div "[URL][DOMAIN_NAME][PERSON_NAME][PERSON_NAME]" at bounding box center [1244, 445] width 80 height 57
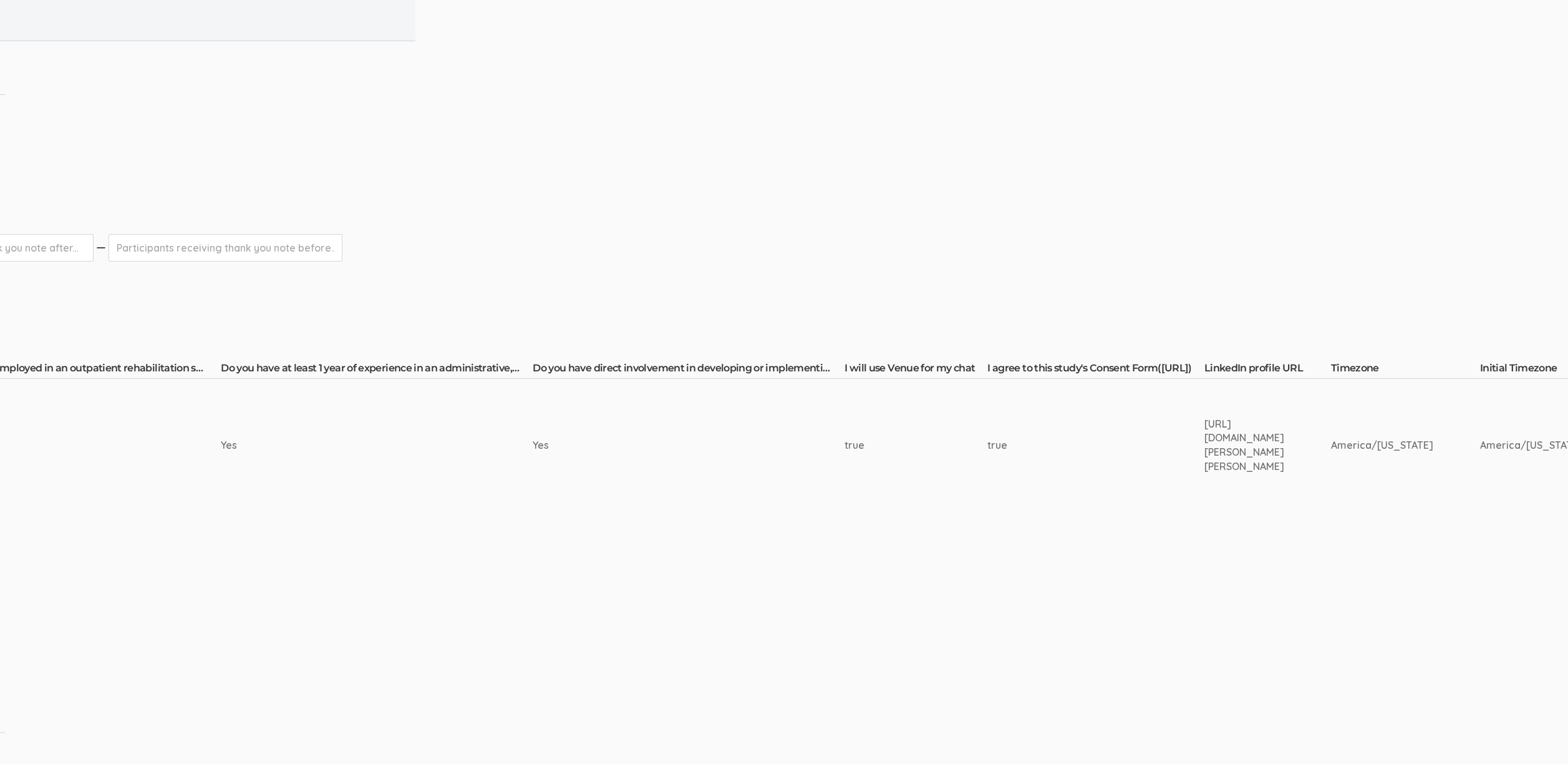
click at [1222, 425] on div "[URL][DOMAIN_NAME][PERSON_NAME][PERSON_NAME]" at bounding box center [1244, 445] width 80 height 57
copy tr "[URL][DOMAIN_NAME][PERSON_NAME][PERSON_NAME]"
click at [221, 410] on td "Yes" at bounding box center [376, 445] width 312 height 133
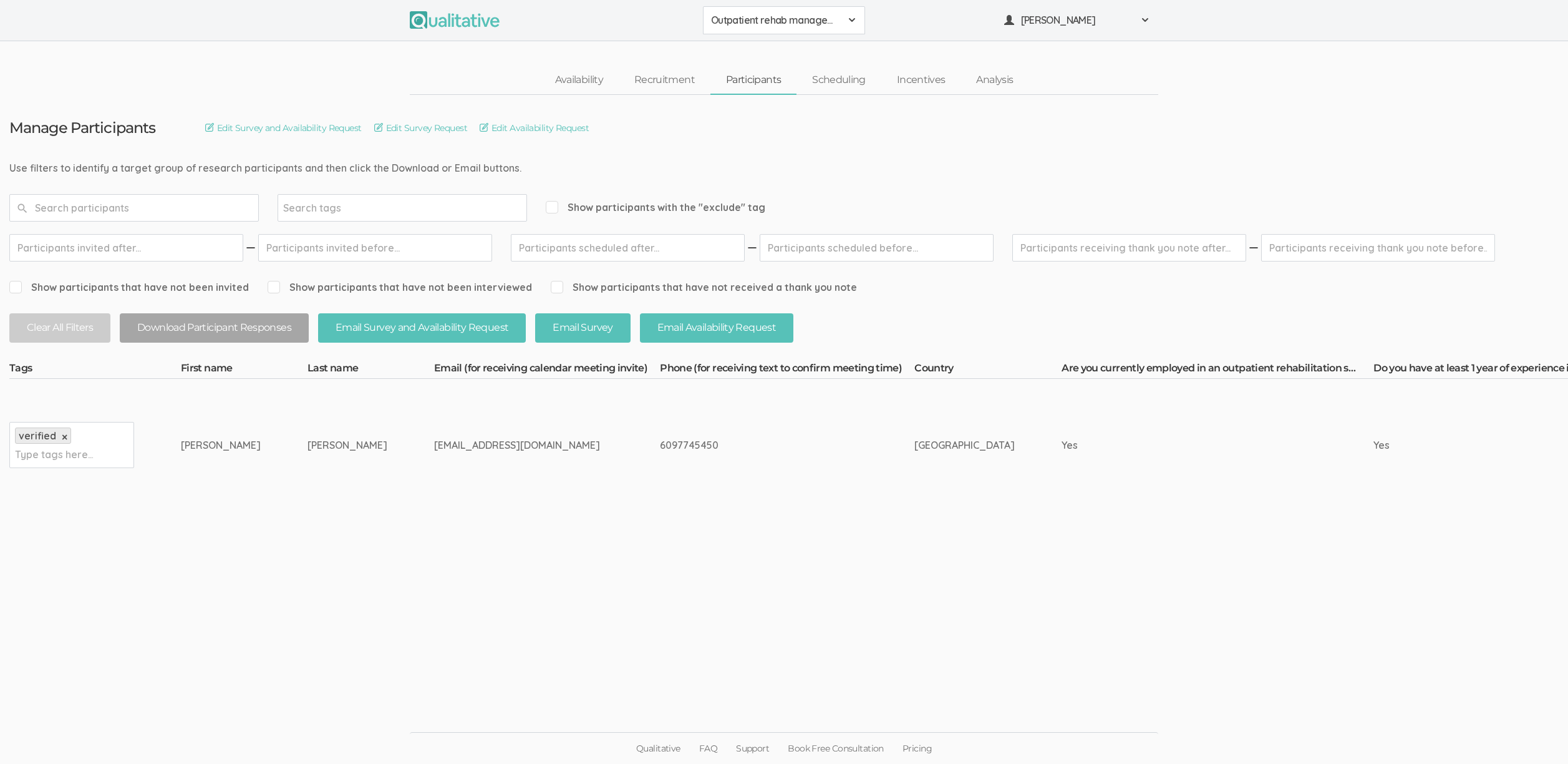
scroll to position [7, 0]
click at [681, 70] on link "Recruitment" at bounding box center [665, 80] width 92 height 27
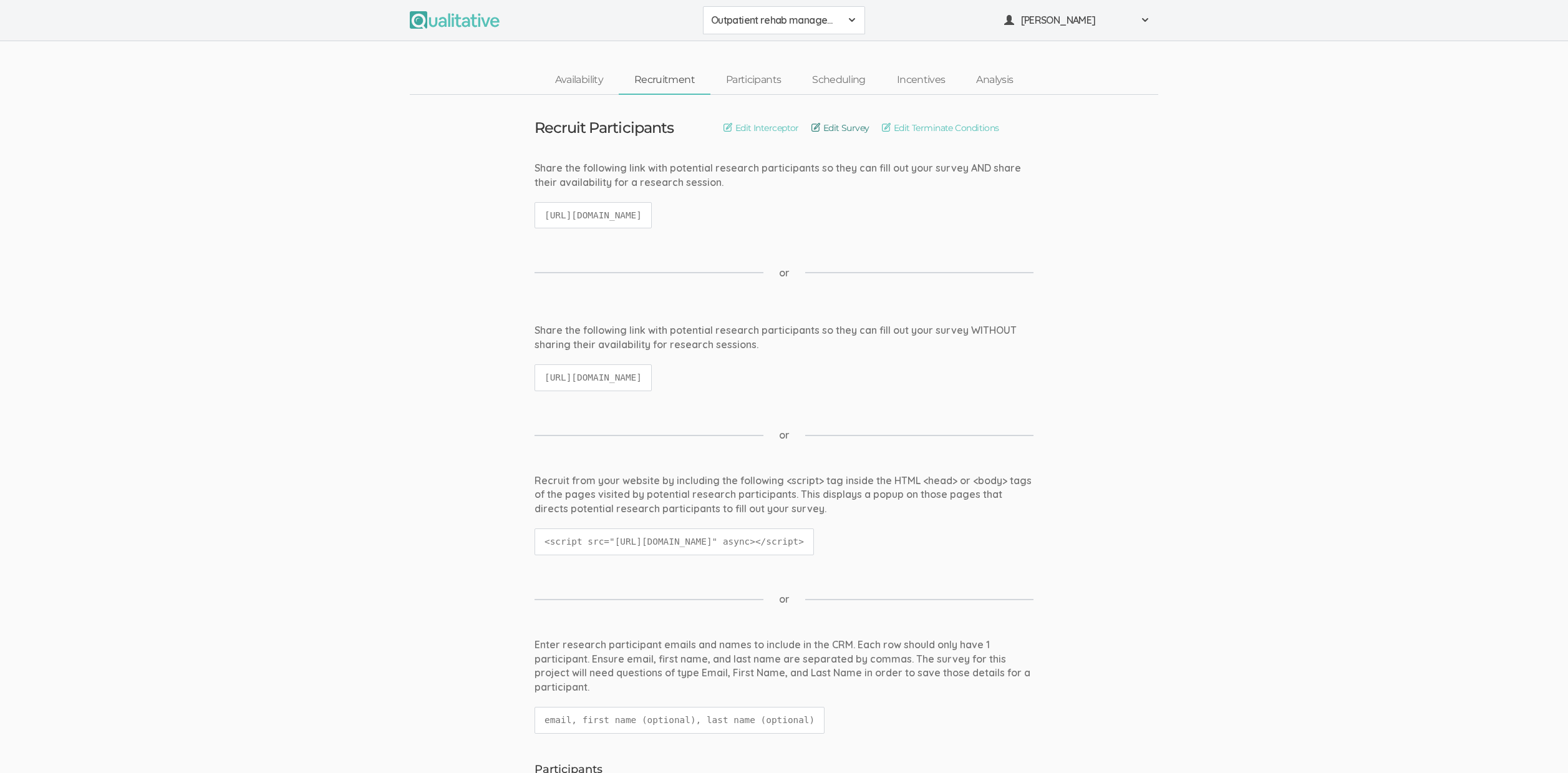
click at [821, 131] on link "Edit Survey" at bounding box center [840, 127] width 58 height 14
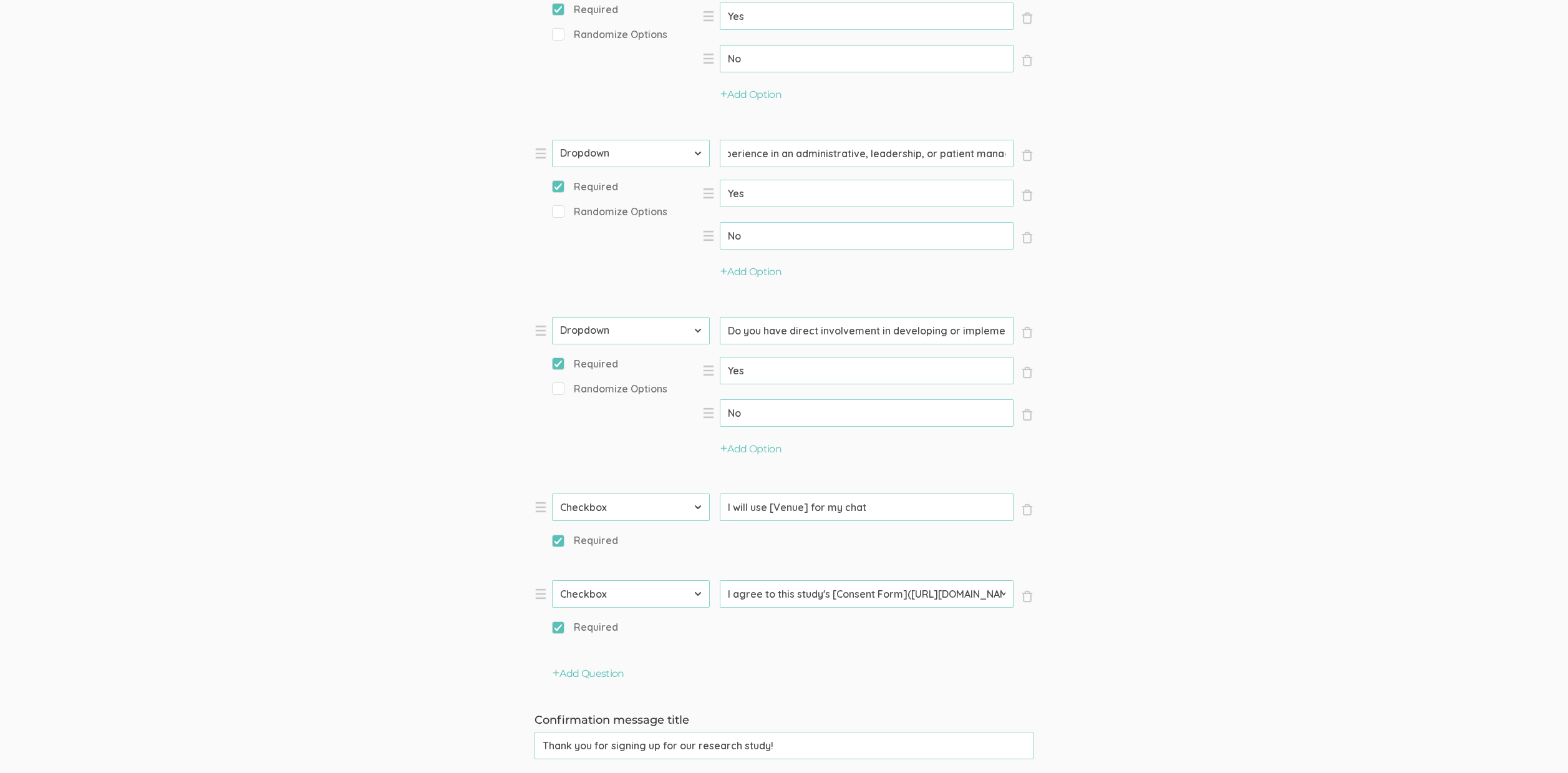
scroll to position [0, 214]
drag, startPoint x: 814, startPoint y: 154, endPoint x: 1041, endPoint y: 153, distance: 227.0
click at [1041, 153] on div "Questions × Close Type First Name Last Name Email Phone Number LinkedIn Profile…" at bounding box center [784, 3] width 518 height 1356
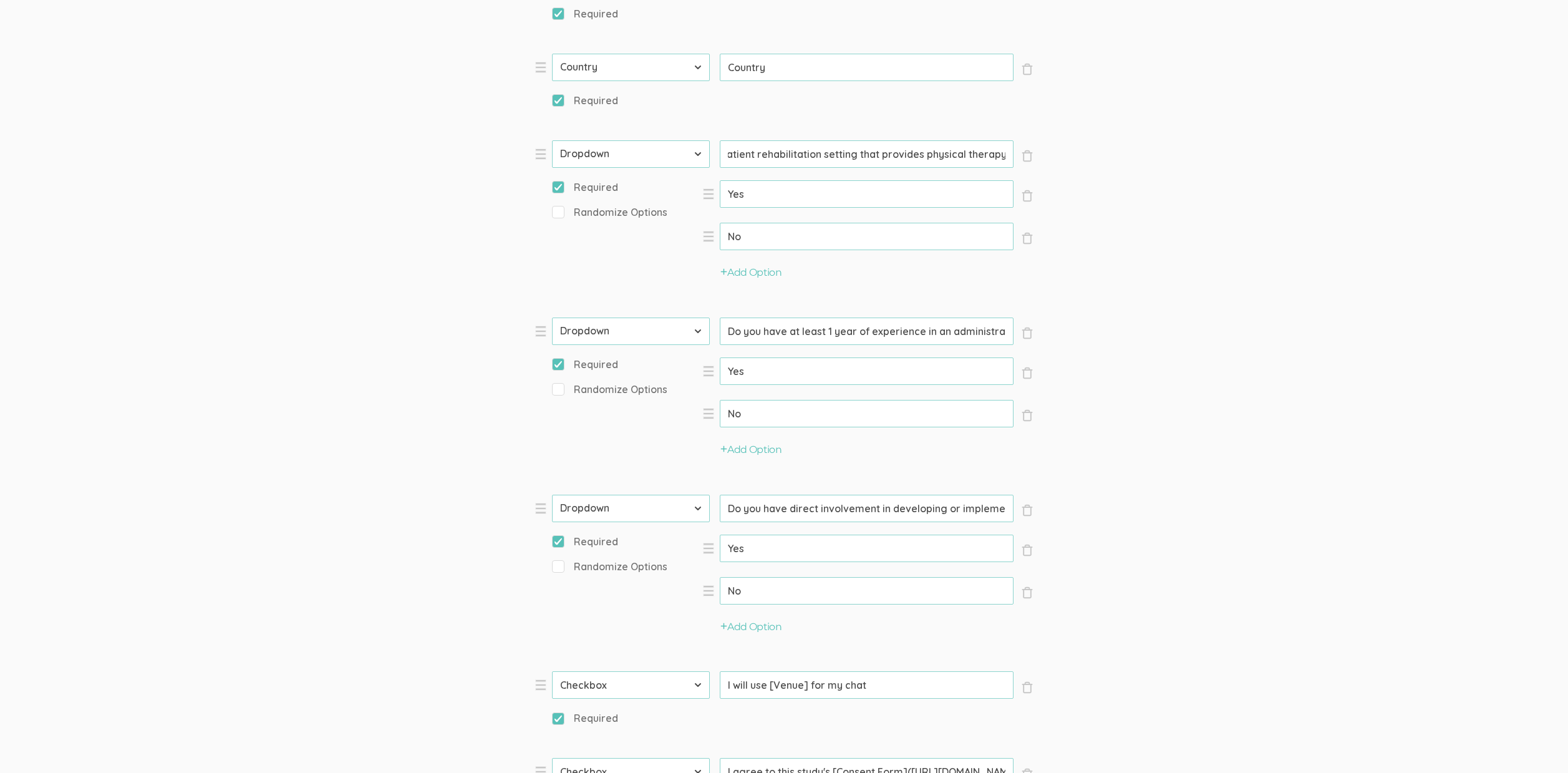
scroll to position [0, 317]
drag, startPoint x: 922, startPoint y: 157, endPoint x: 1164, endPoint y: 181, distance: 243.2
click at [1109, 160] on form "Question text can be formatted using Markdown syntax. Enabled Title [Incentive …" at bounding box center [784, 264] width 1568 height 1837
click at [1226, 209] on form "Question text can be formatted using Markdown syntax. Enabled Title [Incentive …" at bounding box center [784, 264] width 1568 height 1837
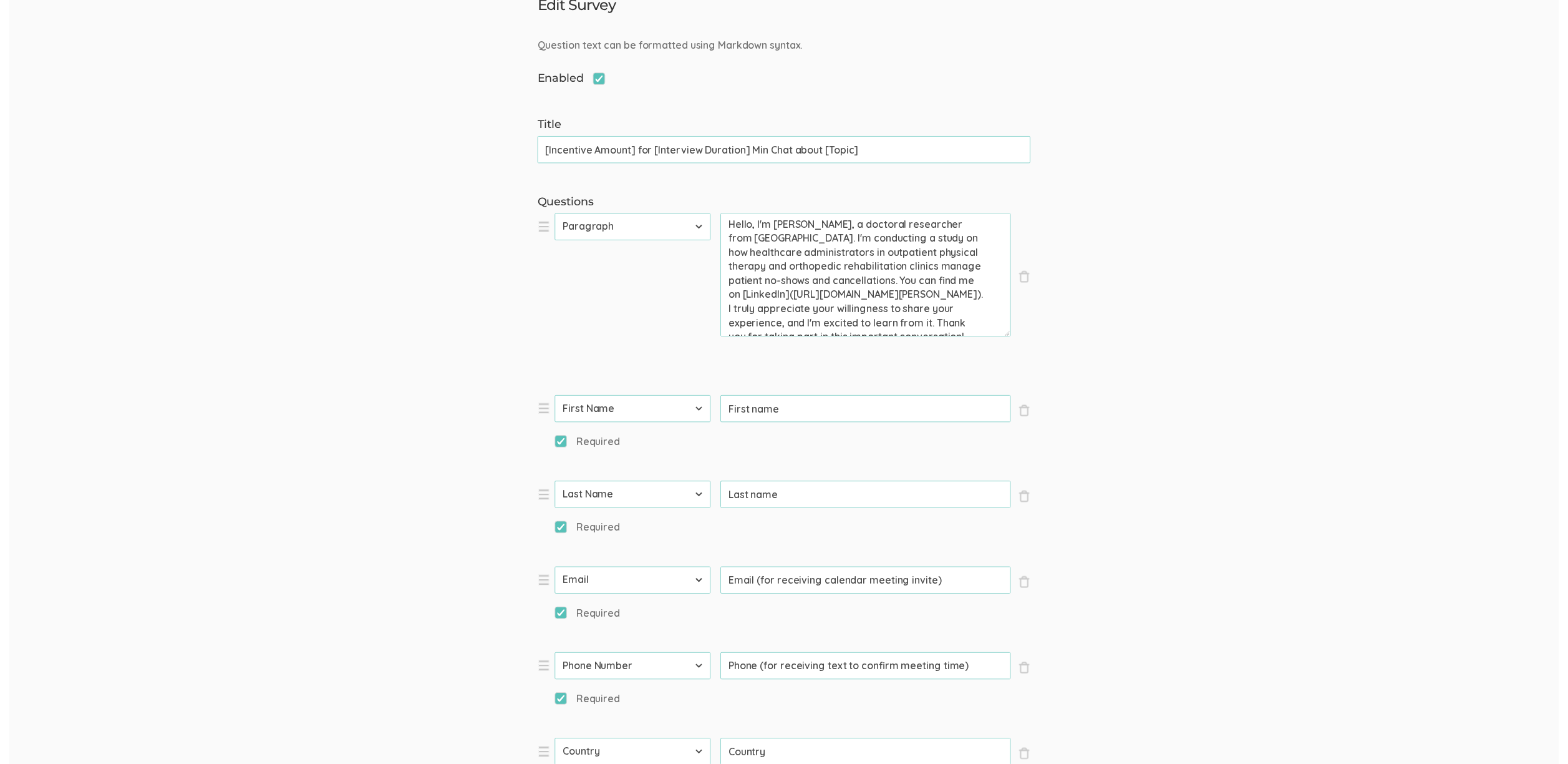
scroll to position [0, 0]
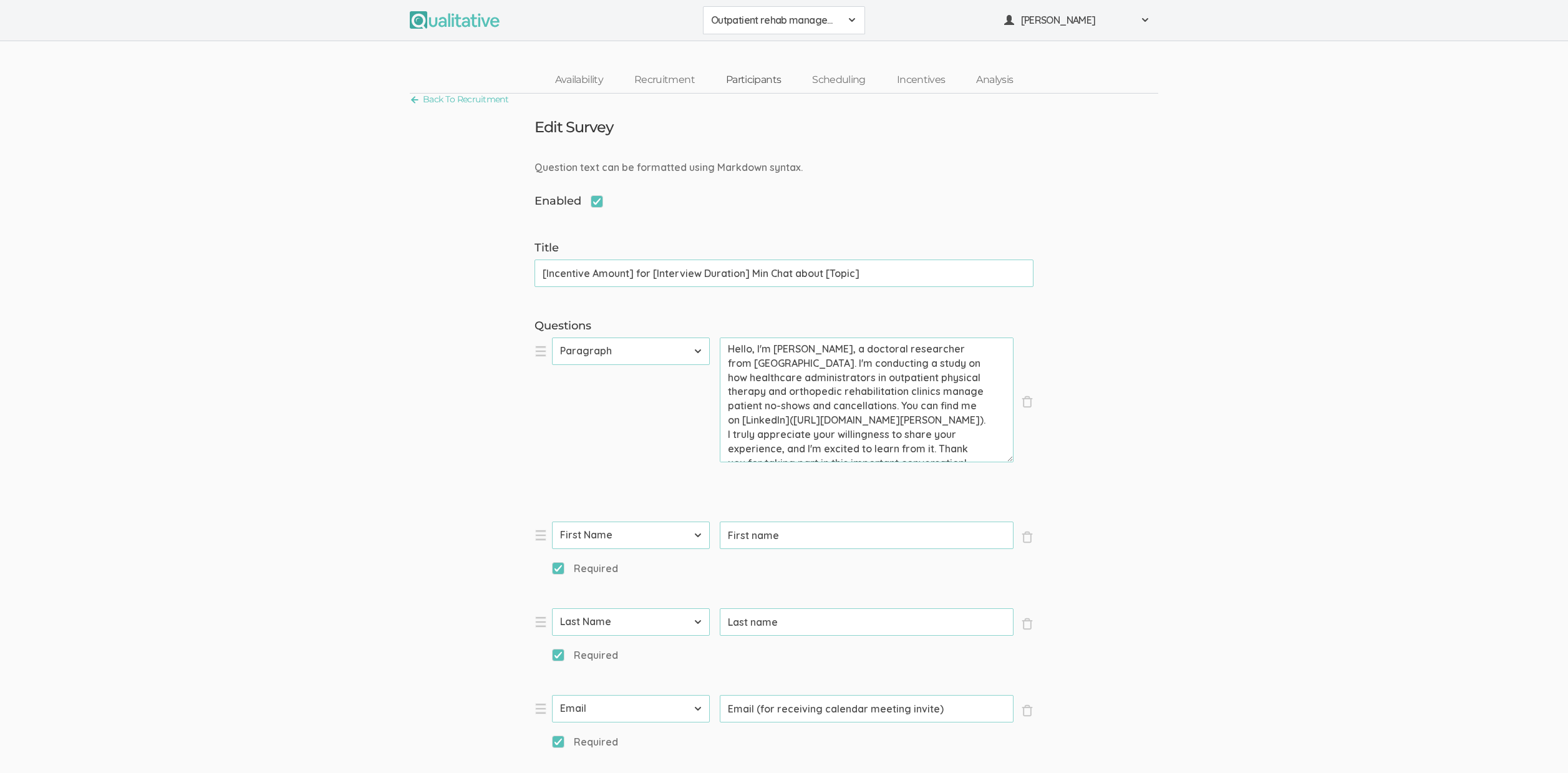
click at [771, 77] on link "Participants" at bounding box center [753, 80] width 86 height 27
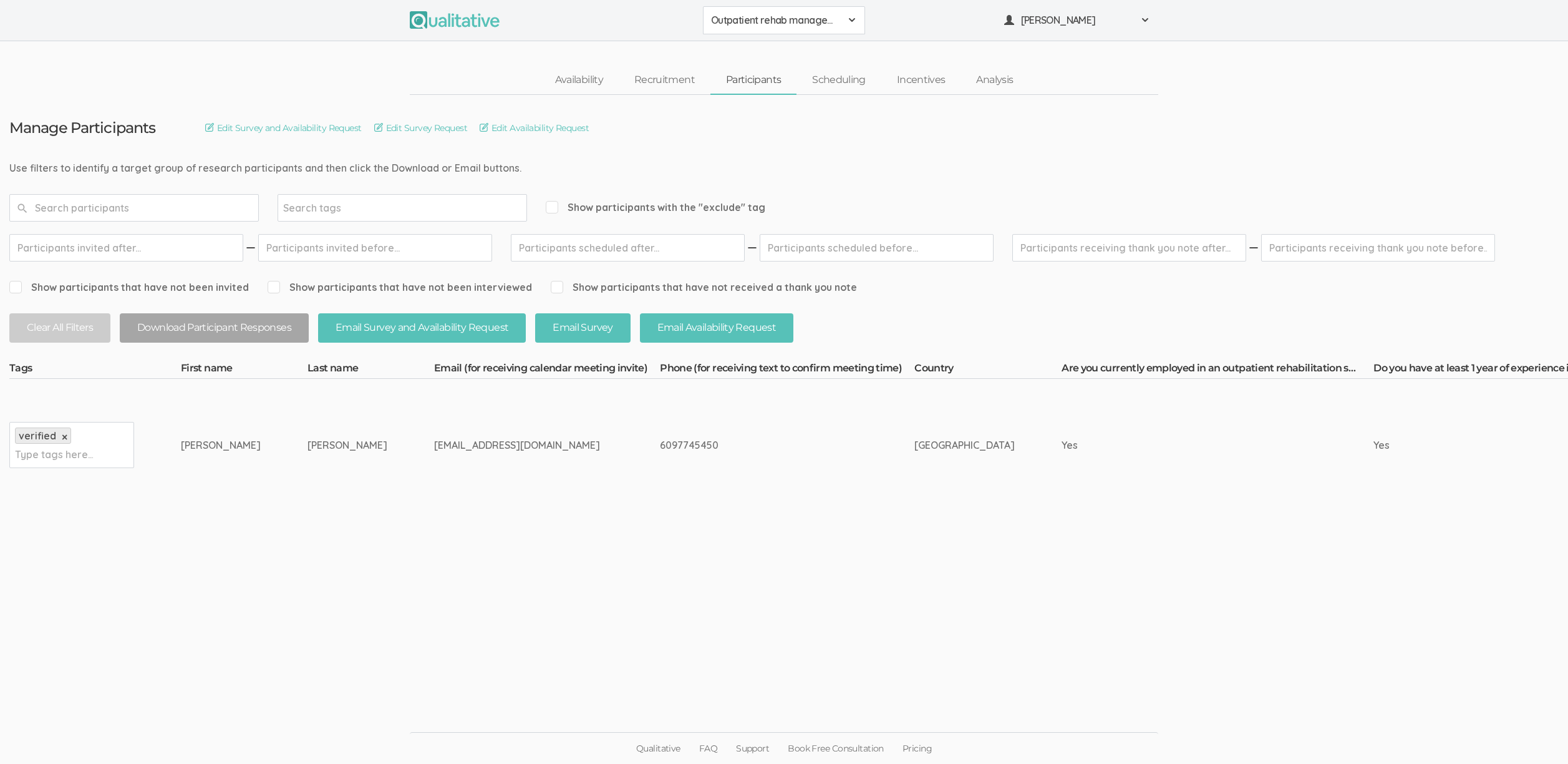
click at [701, 586] on ui-view "Manage Participants Edit Survey and Availability Request Edit Survey Request Ed…" at bounding box center [784, 382] width 1568 height 575
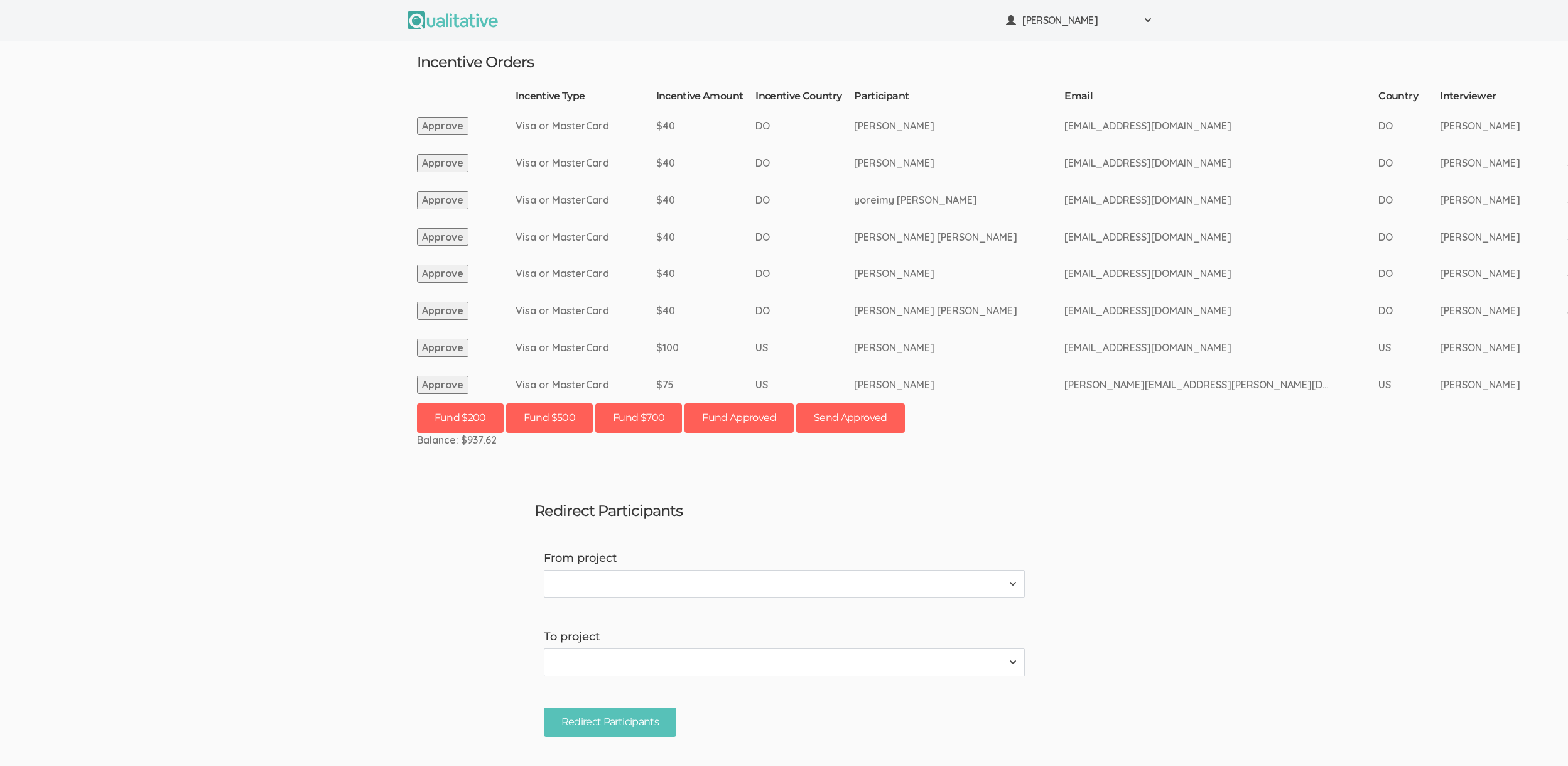
click at [842, 187] on td "DO" at bounding box center [804, 200] width 98 height 37
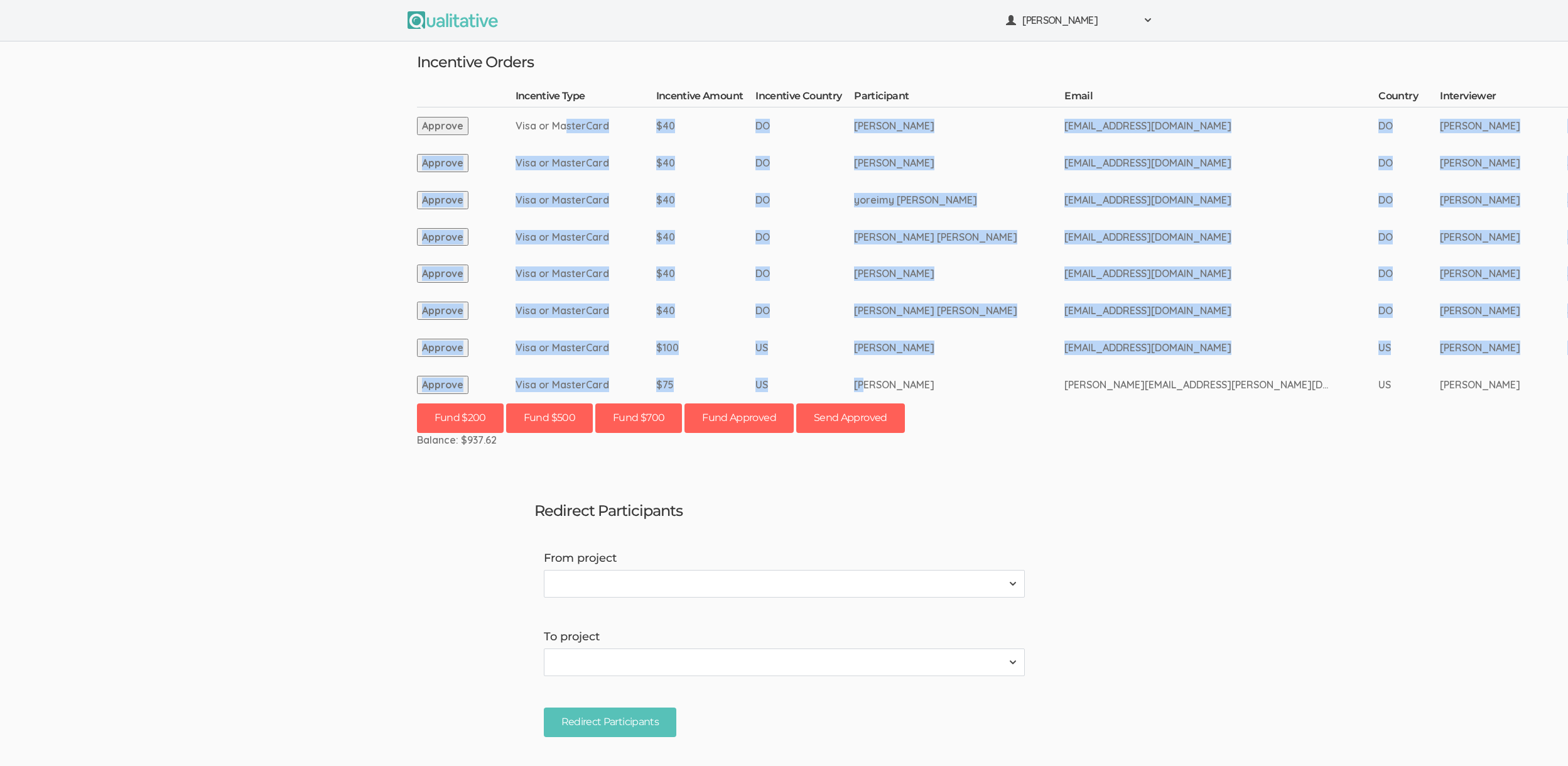
drag, startPoint x: 865, startPoint y: 379, endPoint x: 565, endPoint y: 131, distance: 389.2
click at [565, 131] on tbody "Incentive Type Incentive Amount Incentive Country Participant Email Country Int…" at bounding box center [1453, 246] width 2072 height 314
click at [563, 130] on td "Visa or MasterCard" at bounding box center [585, 126] width 141 height 37
drag, startPoint x: 550, startPoint y: 91, endPoint x: 886, endPoint y: 384, distance: 445.8
click at [886, 384] on tbody "Incentive Type Incentive Amount Incentive Country Participant Email Country Int…" at bounding box center [1453, 246] width 2072 height 314
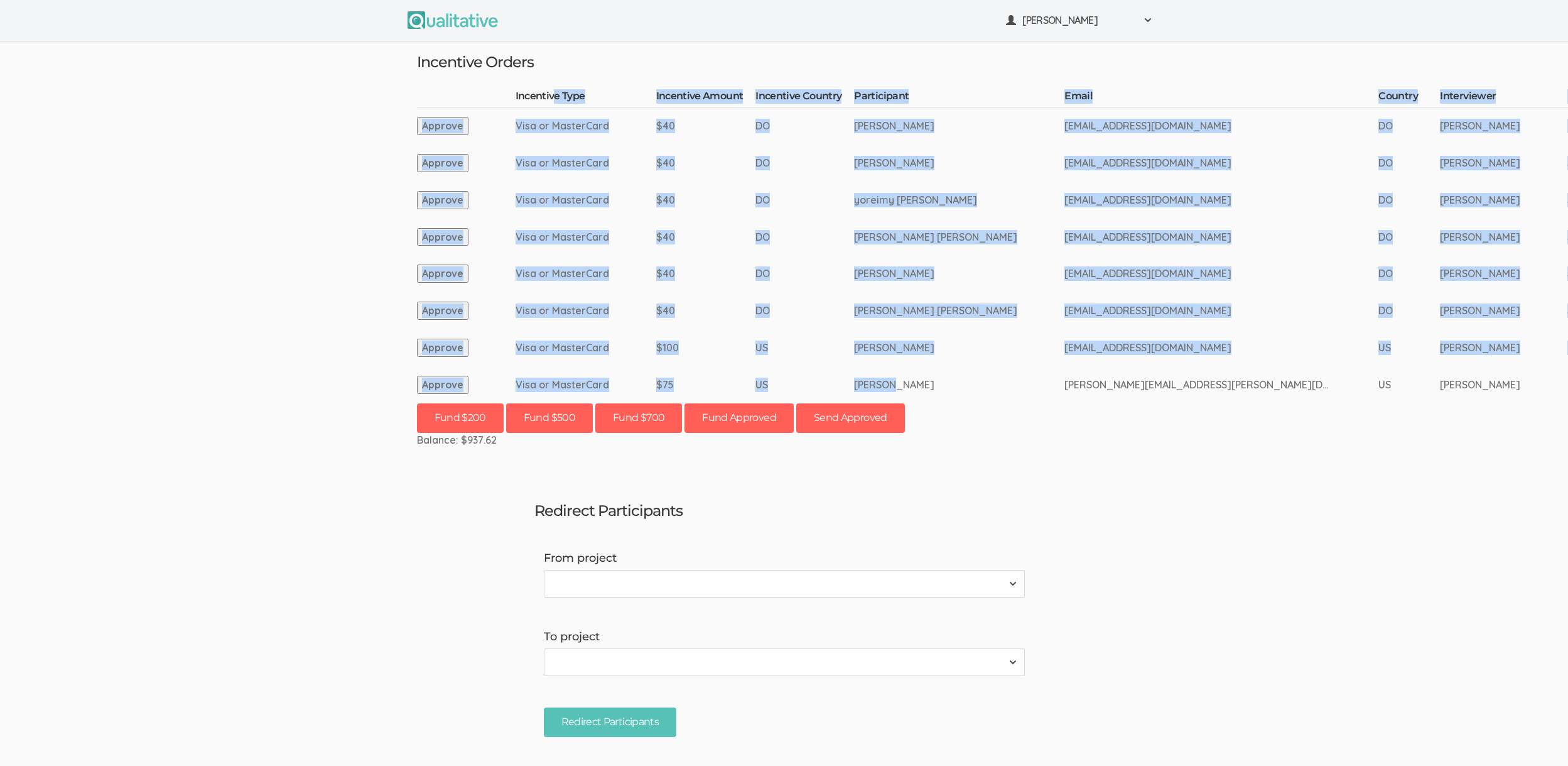
click at [886, 384] on td "[PERSON_NAME]" at bounding box center [959, 384] width 210 height 37
drag, startPoint x: 903, startPoint y: 385, endPoint x: 875, endPoint y: 100, distance: 286.4
click at [875, 100] on tbody "Incentive Type Incentive Amount Incentive Country Participant Email Country Int…" at bounding box center [1453, 246] width 2072 height 314
click at [875, 100] on th "Participant" at bounding box center [959, 98] width 210 height 17
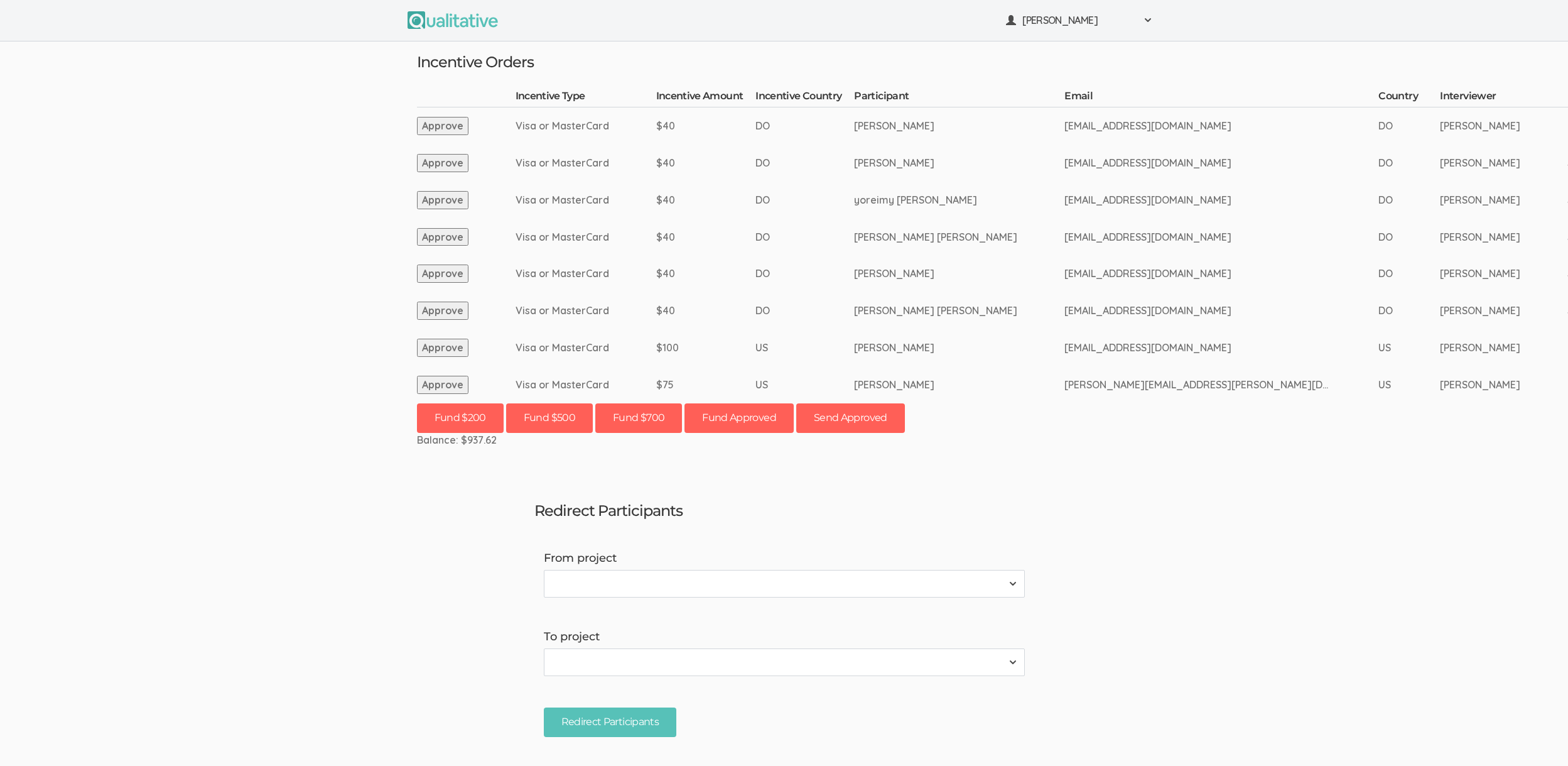
click at [875, 100] on th "Participant" at bounding box center [959, 98] width 210 height 17
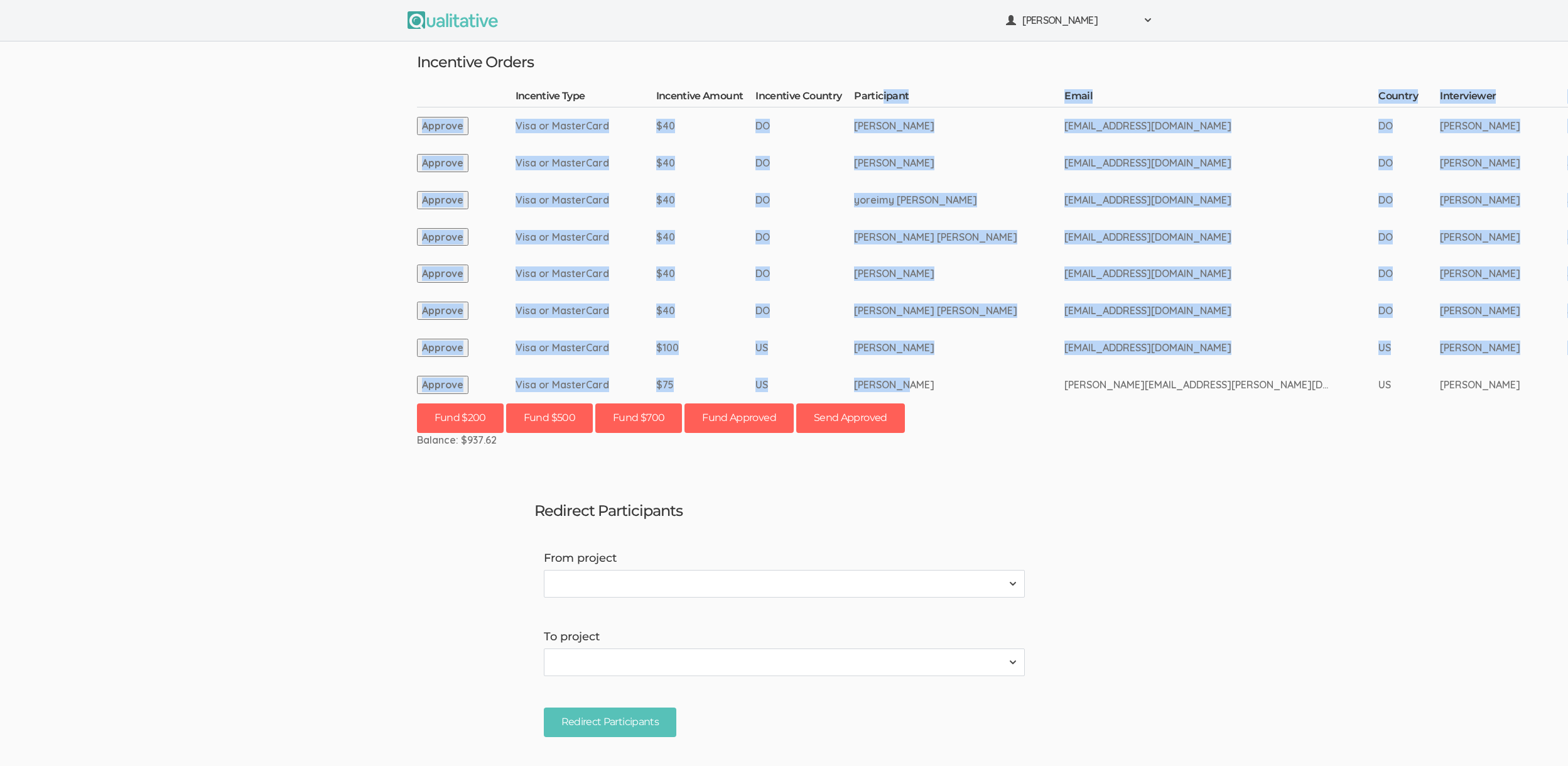
drag, startPoint x: 879, startPoint y: 95, endPoint x: 891, endPoint y: 383, distance: 288.2
click at [891, 383] on tbody "Incentive Type Incentive Amount Incentive Country Participant Email Country Int…" at bounding box center [1453, 246] width 2072 height 314
click at [891, 383] on td "David Pilarski" at bounding box center [959, 384] width 210 height 37
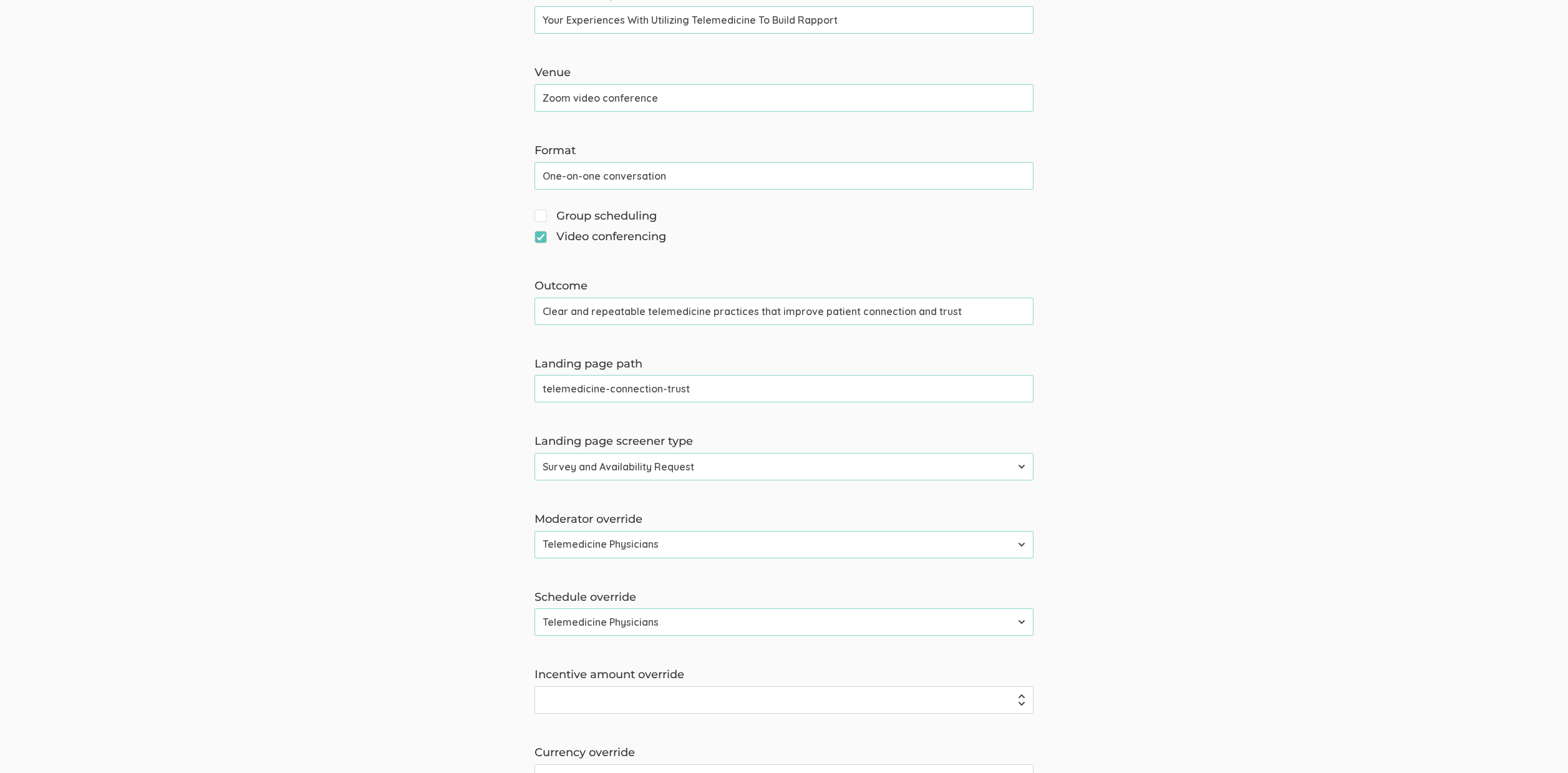
scroll to position [325, 0]
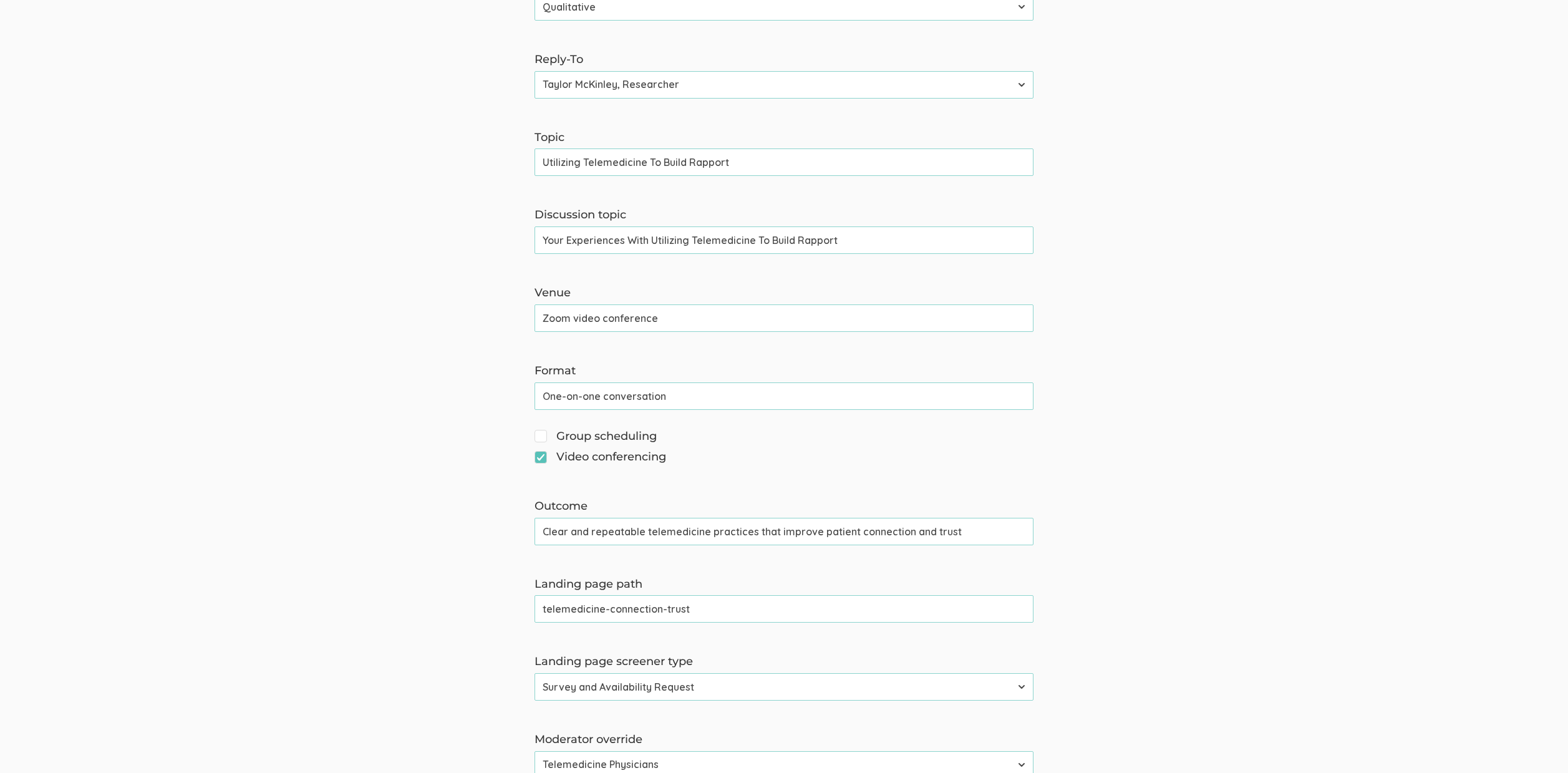
click at [597, 601] on input "telemedicine-connection-trust" at bounding box center [784, 609] width 499 height 28
click at [297, 472] on form "The name and job title of the user selected as Reply-To and the Organization Na…" at bounding box center [784, 532] width 1568 height 1391
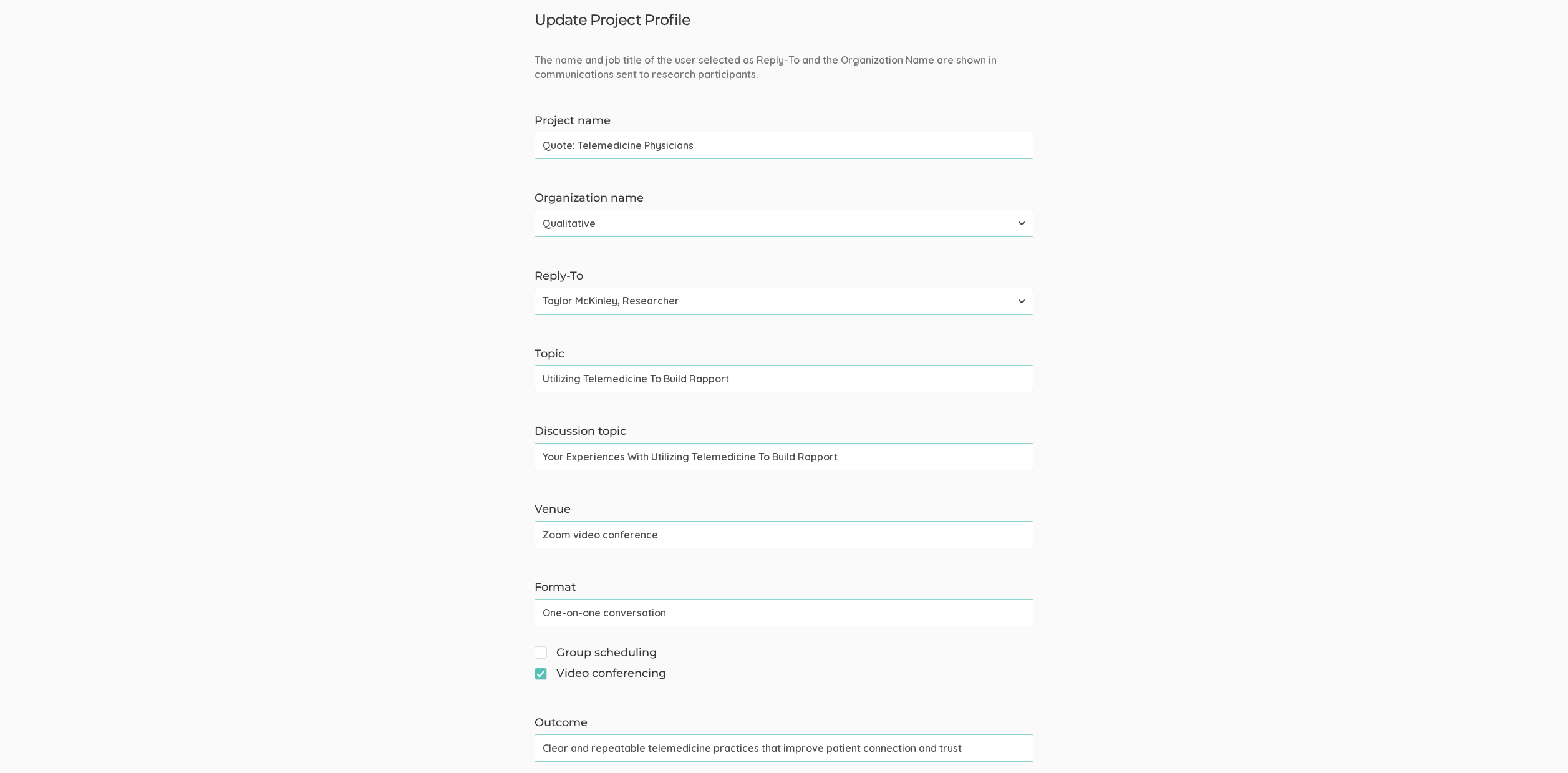
scroll to position [0, 0]
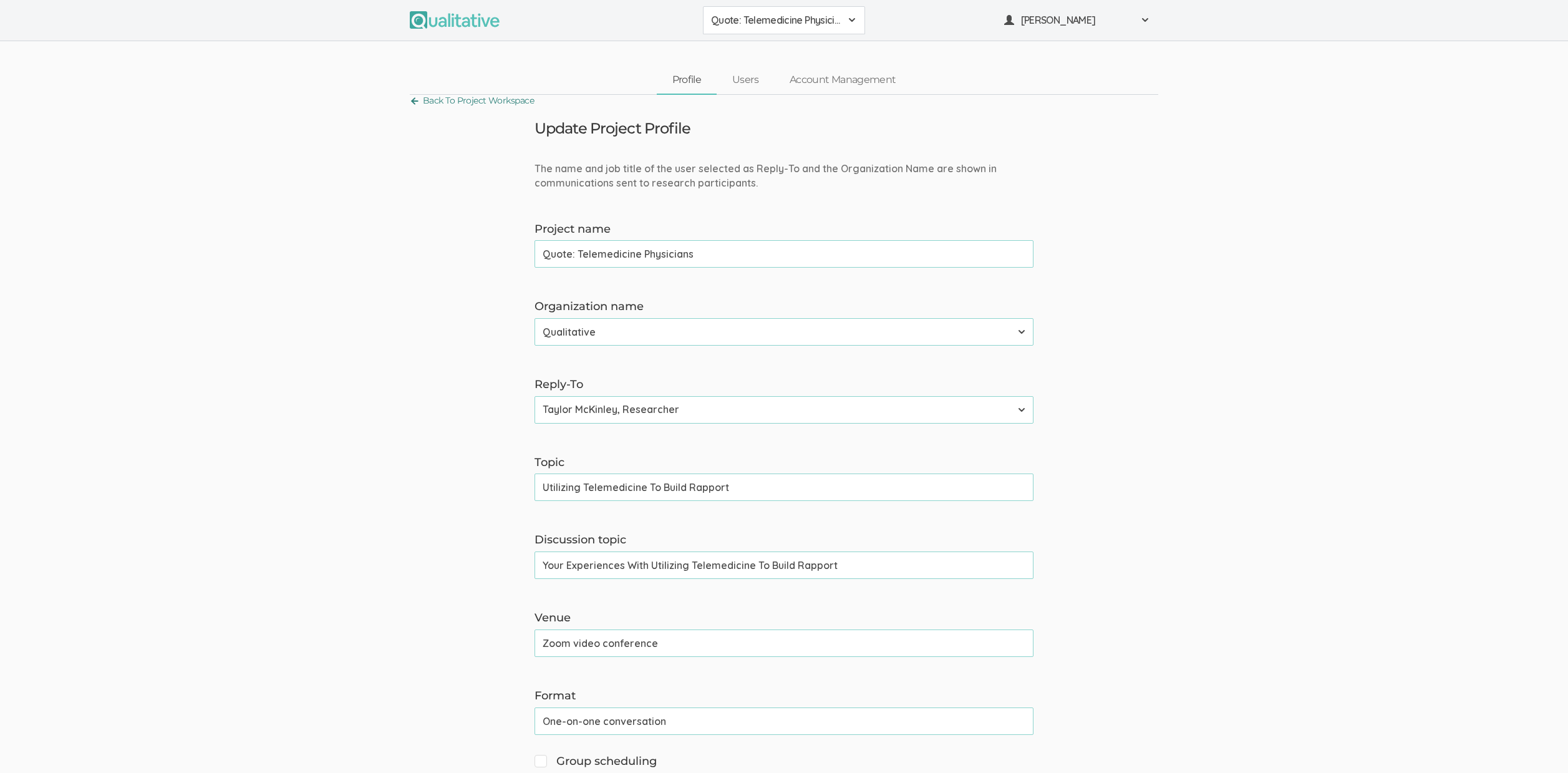
click at [519, 102] on link "Back To Project Workspace" at bounding box center [472, 100] width 124 height 17
click at [636, 564] on input "Your Experiences With Utilizing Telemedicine To Build Rapport" at bounding box center [784, 565] width 499 height 28
type input "Your Experiences Utilizing Telemedicine To Build Rapport"
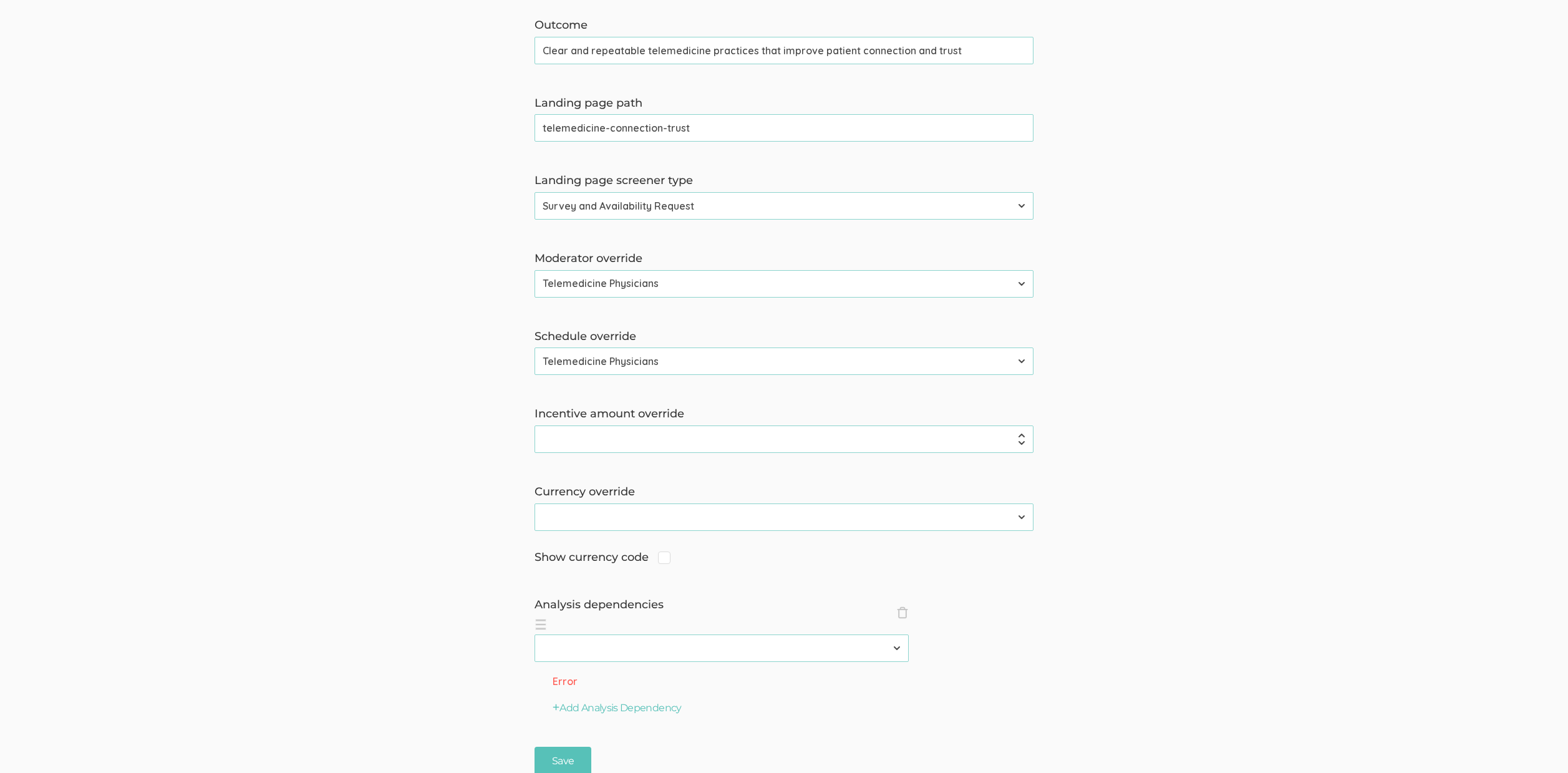
scroll to position [912, 0]
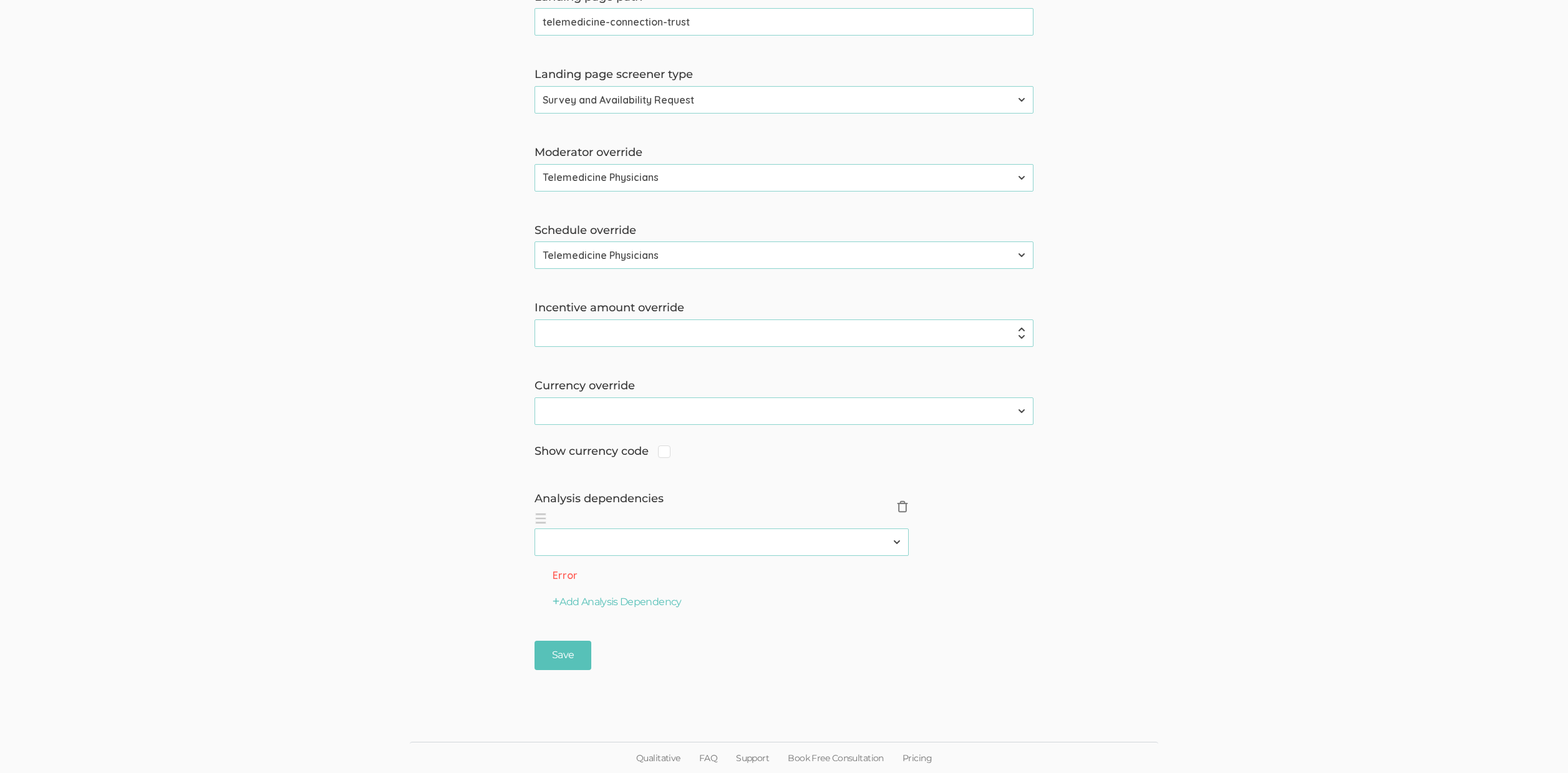
click at [907, 514] on button "× Close" at bounding box center [902, 508] width 12 height 14
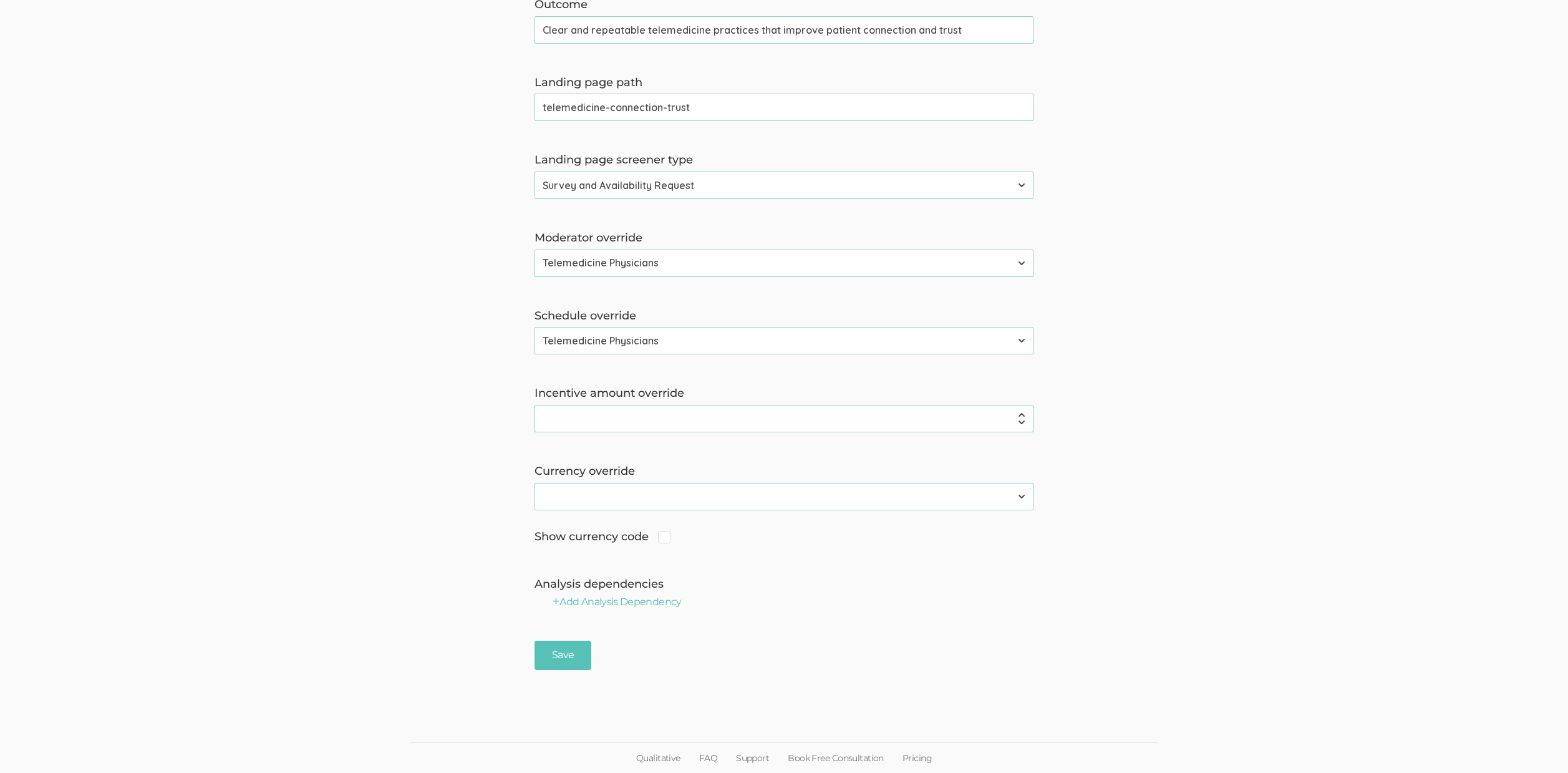
click at [530, 646] on div "Save" at bounding box center [784, 656] width 518 height 30
click at [551, 651] on input "Save" at bounding box center [563, 656] width 57 height 30
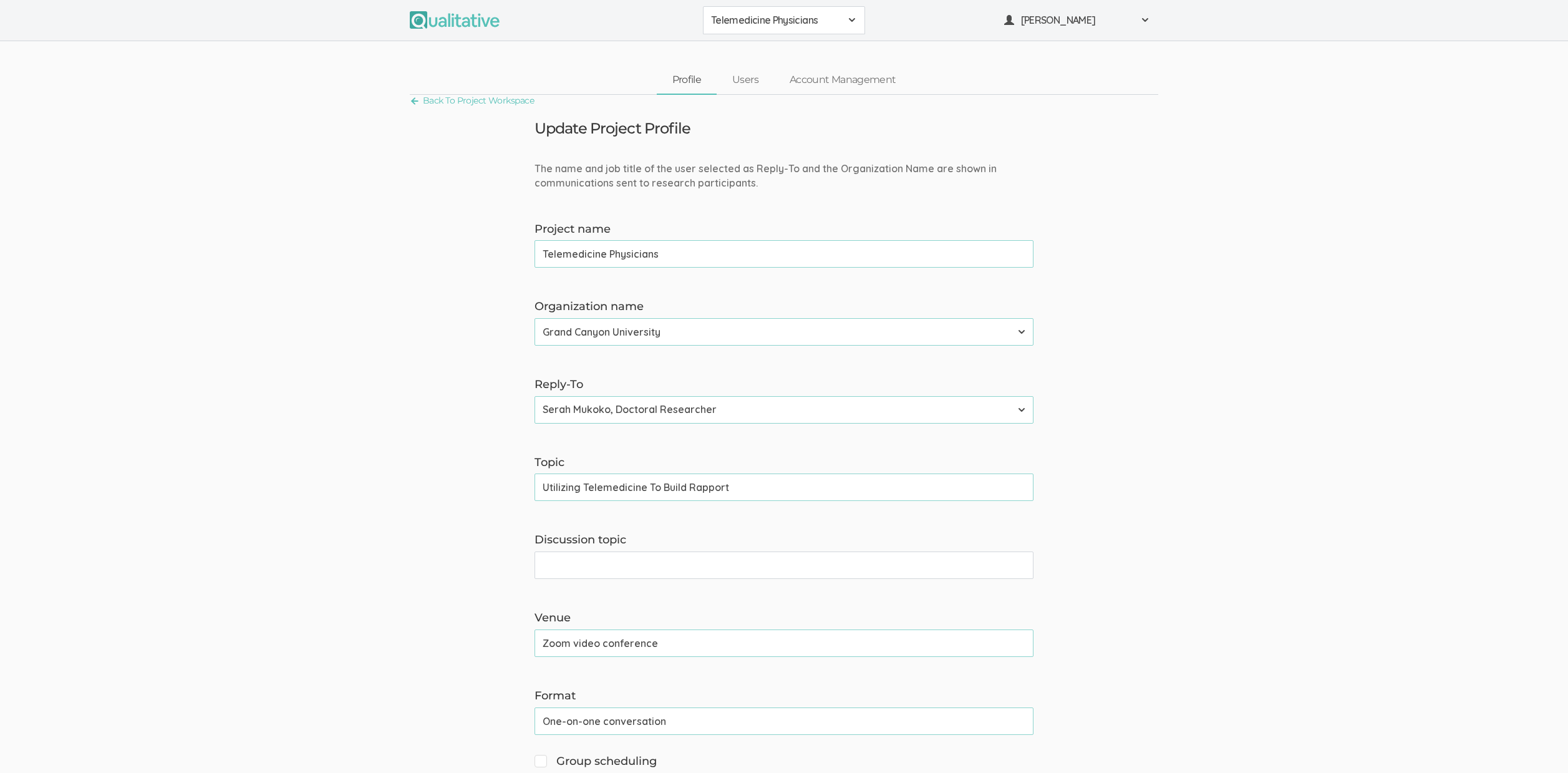
click at [660, 483] on input "Utilizing Telemedicine To Build Rapport" at bounding box center [784, 487] width 499 height 28
paste input "Your Experiences"
type input "Your Experiences Utilizing Telemedicine To Build Rapport"
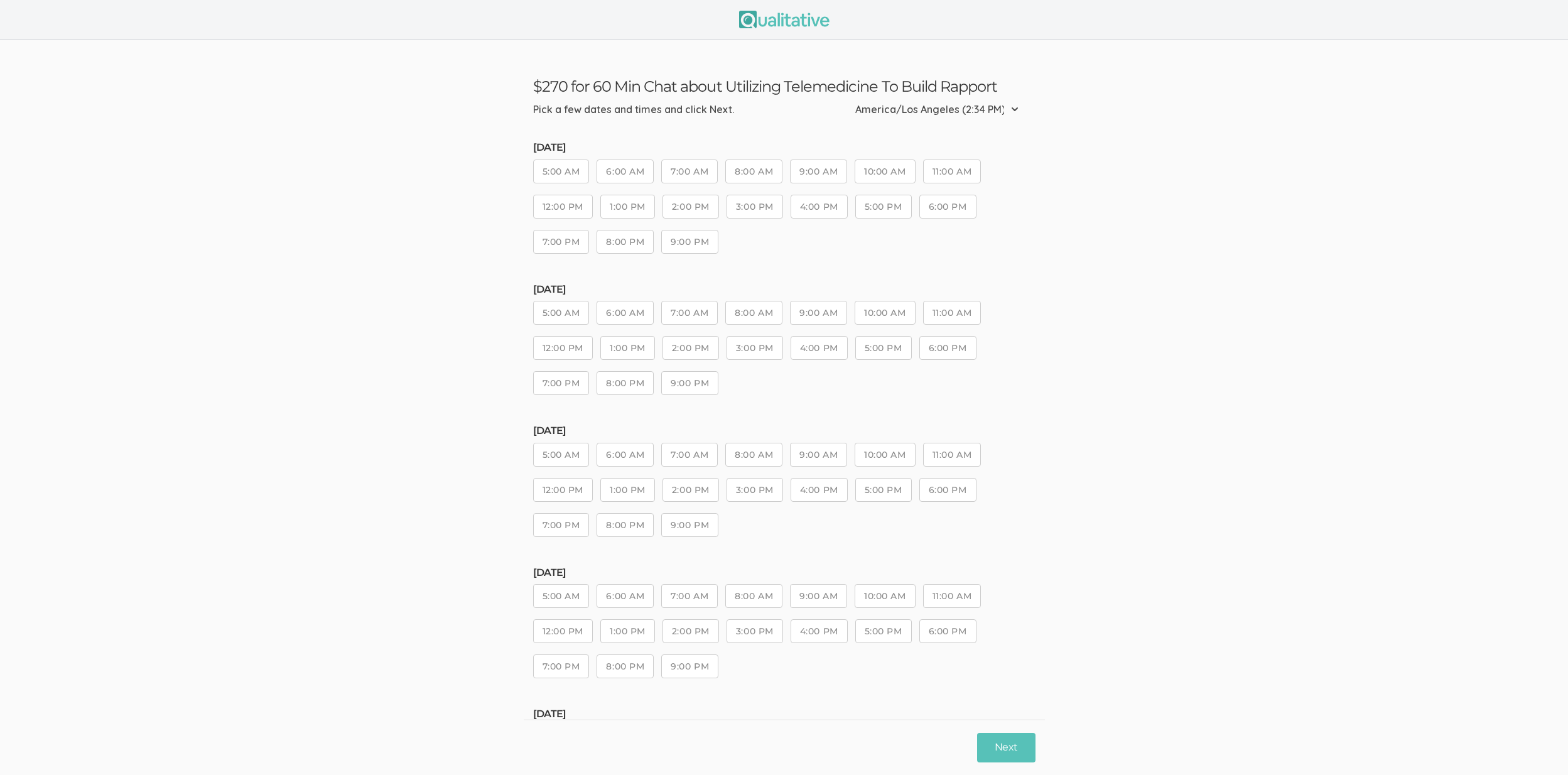
click at [756, 596] on button "8:00 AM" at bounding box center [754, 596] width 57 height 24
click at [841, 598] on button "9:00 AM" at bounding box center [819, 596] width 57 height 24
click at [999, 737] on button "Next" at bounding box center [1006, 748] width 58 height 30
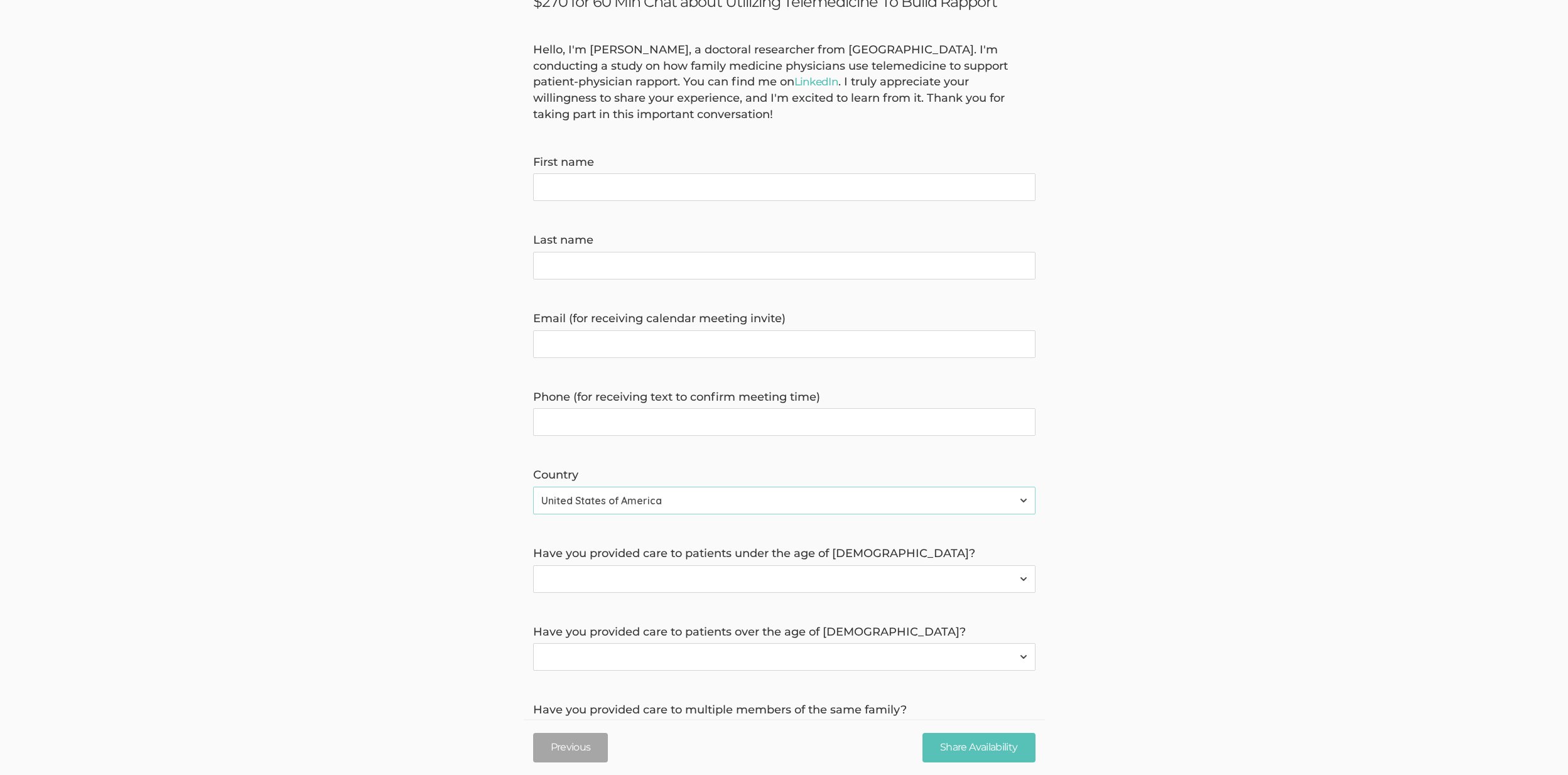
scroll to position [295, 0]
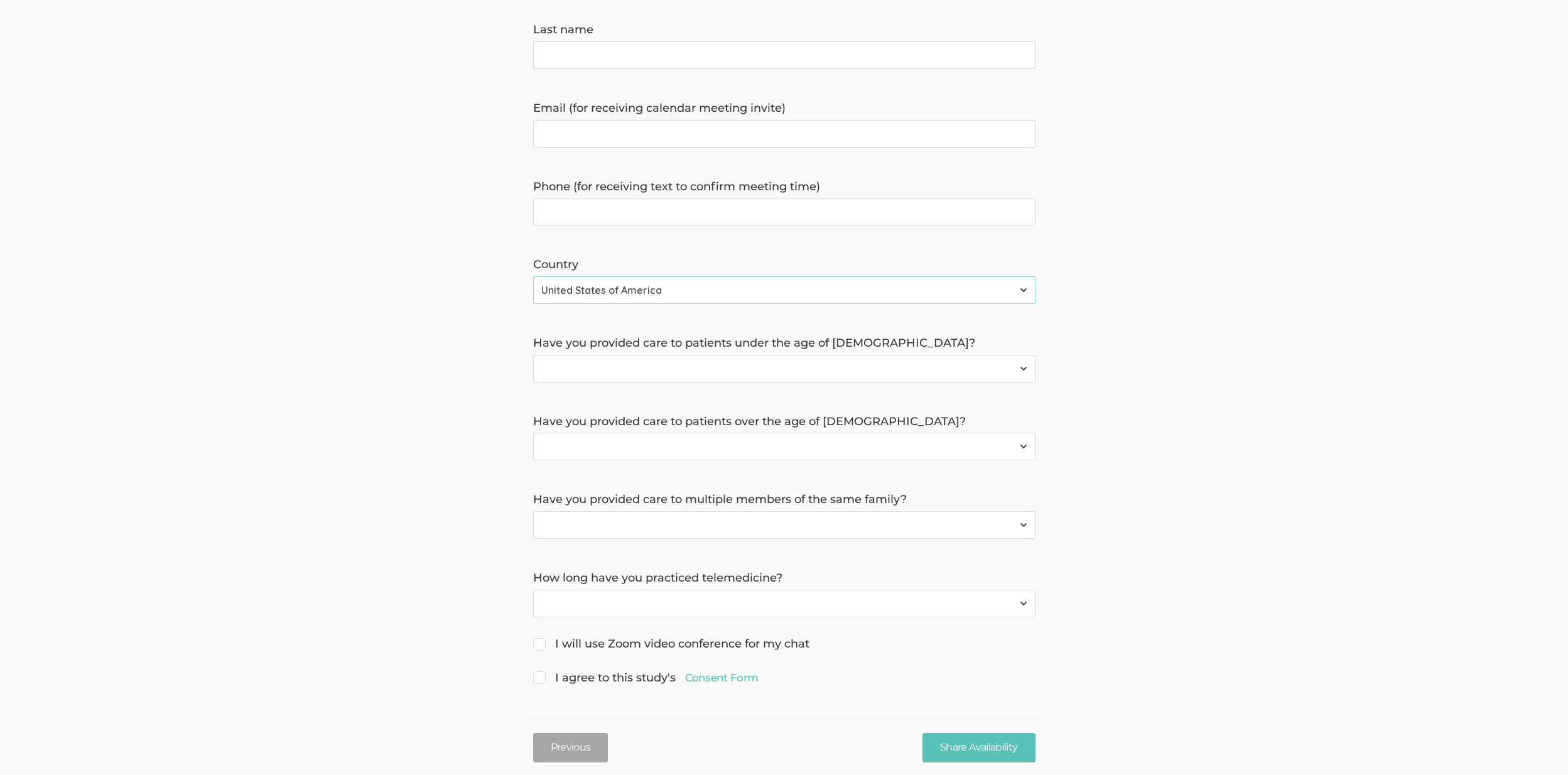
click at [742, 688] on div "I agree to this study's Consent Form" at bounding box center [784, 679] width 521 height 18
click at [742, 678] on link "Consent Form" at bounding box center [722, 677] width 73 height 15
drag, startPoint x: 716, startPoint y: 502, endPoint x: 719, endPoint y: 519, distance: 17.3
click at [716, 507] on label "Have you provided care to multiple members of the same family?" at bounding box center [784, 500] width 503 height 16
click at [719, 520] on select "Yes No" at bounding box center [784, 525] width 503 height 28
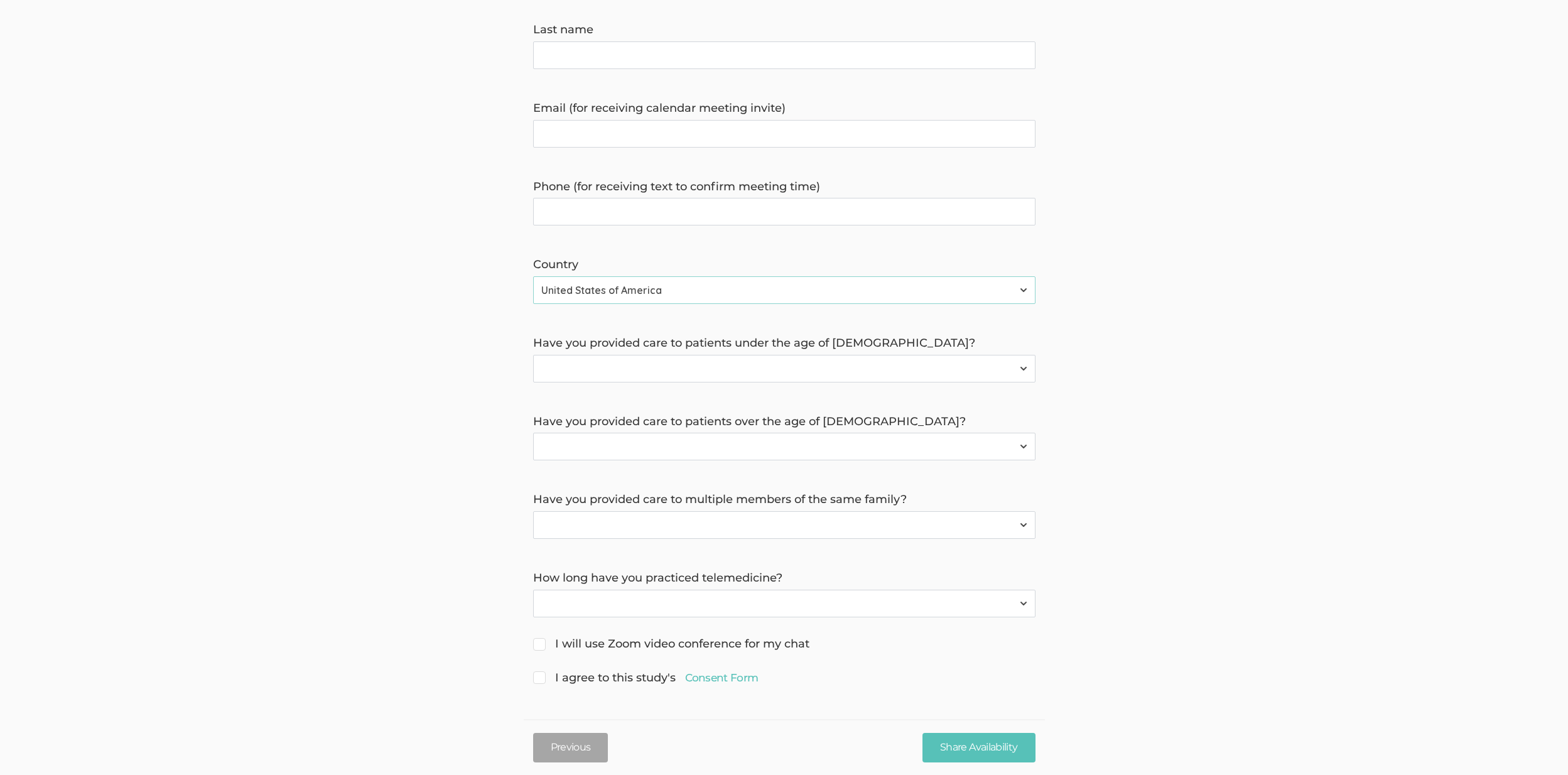
click at [854, 595] on select "Have not practiced telemedicine 1 Year 2 Years 3+ Years" at bounding box center [784, 603] width 503 height 28
click at [824, 445] on select "Yes No" at bounding box center [784, 446] width 503 height 28
click at [833, 360] on select "Yes No" at bounding box center [784, 369] width 503 height 28
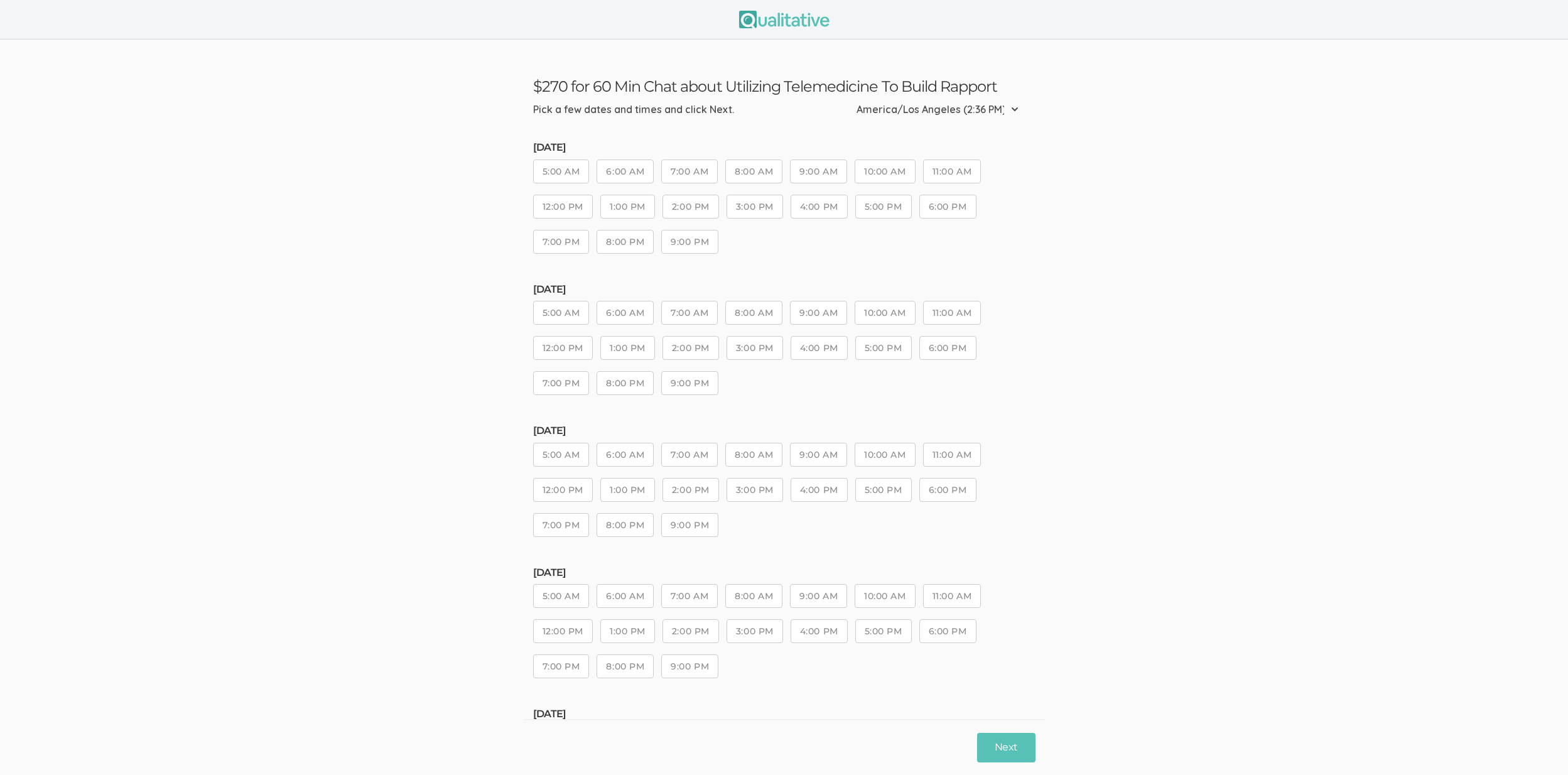
click at [949, 632] on button "6:00 PM" at bounding box center [948, 631] width 57 height 24
click at [1001, 756] on button "Next" at bounding box center [1006, 748] width 58 height 30
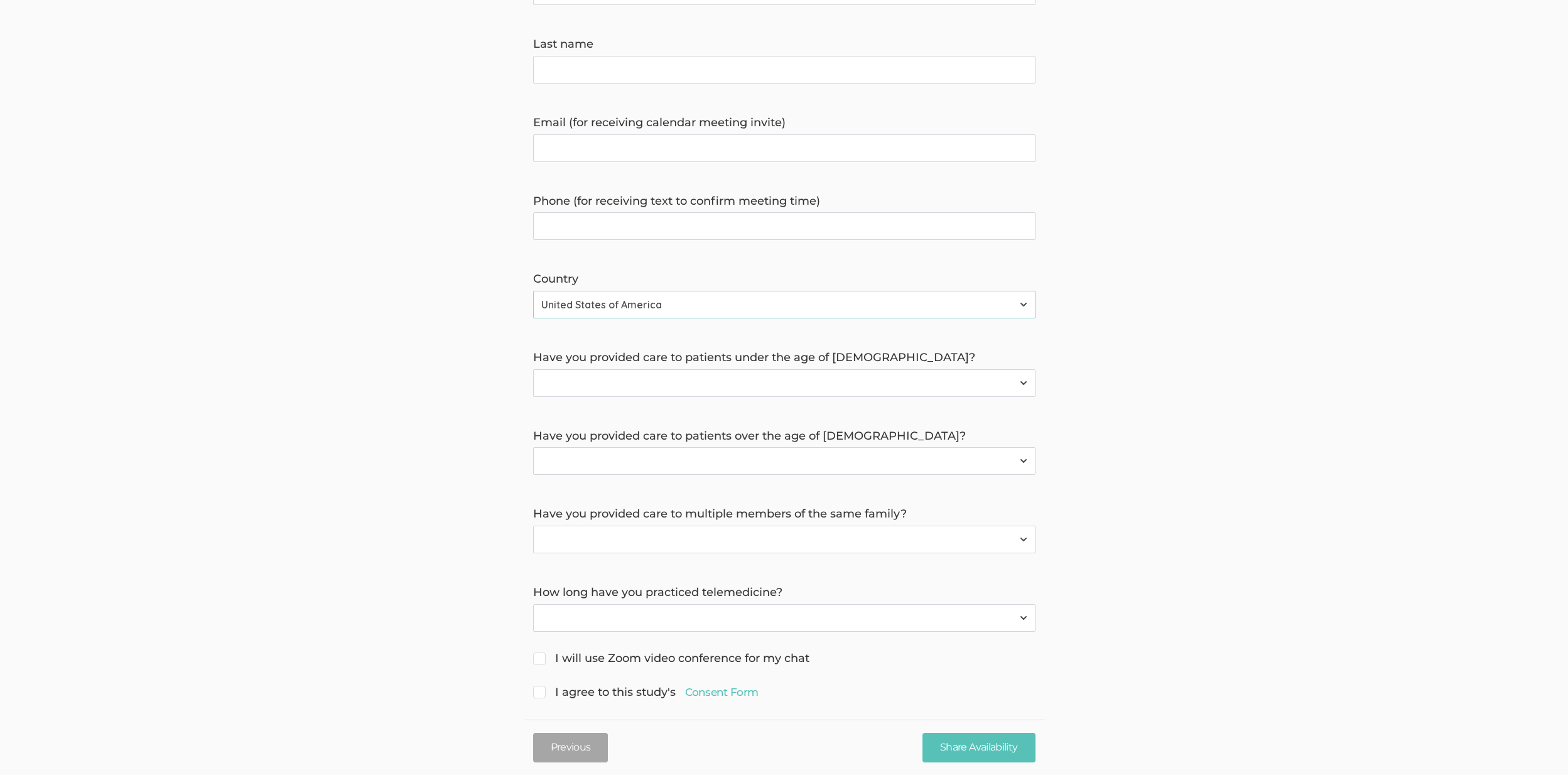
scroll to position [283, 0]
click at [796, 620] on select "Have not practiced telemedicine 1 Year 2 Years 3+ Years" at bounding box center [784, 616] width 503 height 28
